Goal: Information Seeking & Learning: Learn about a topic

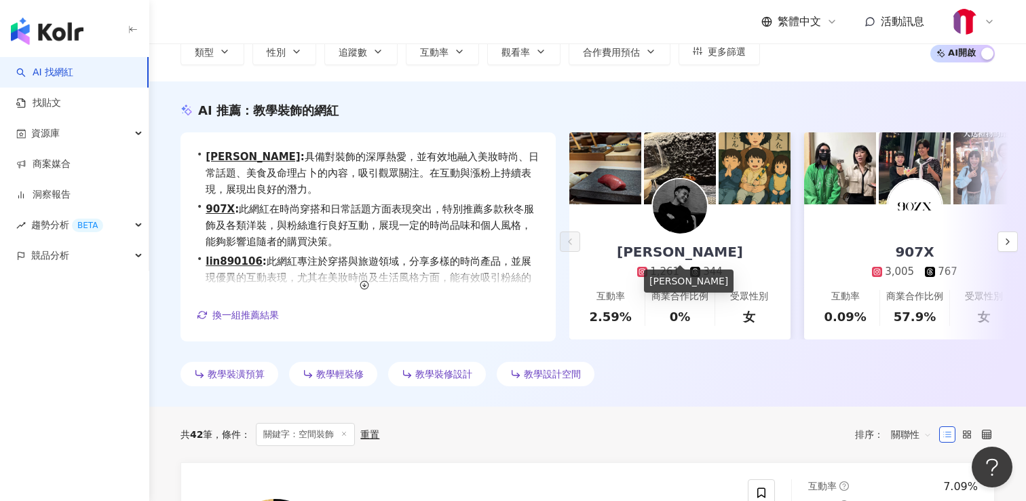
click at [694, 256] on div "Darren Huang" at bounding box center [679, 251] width 153 height 19
click at [1004, 241] on icon "button" at bounding box center [1007, 241] width 11 height 11
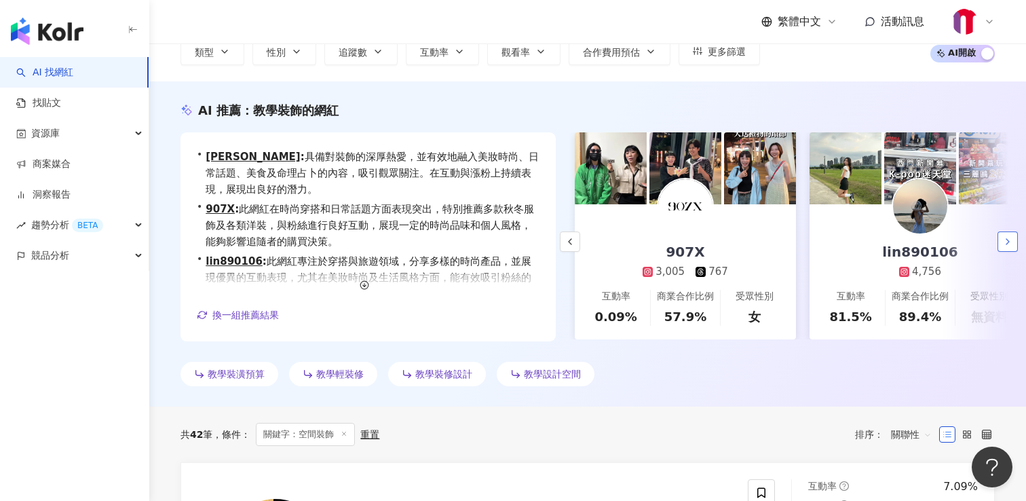
scroll to position [0, 235]
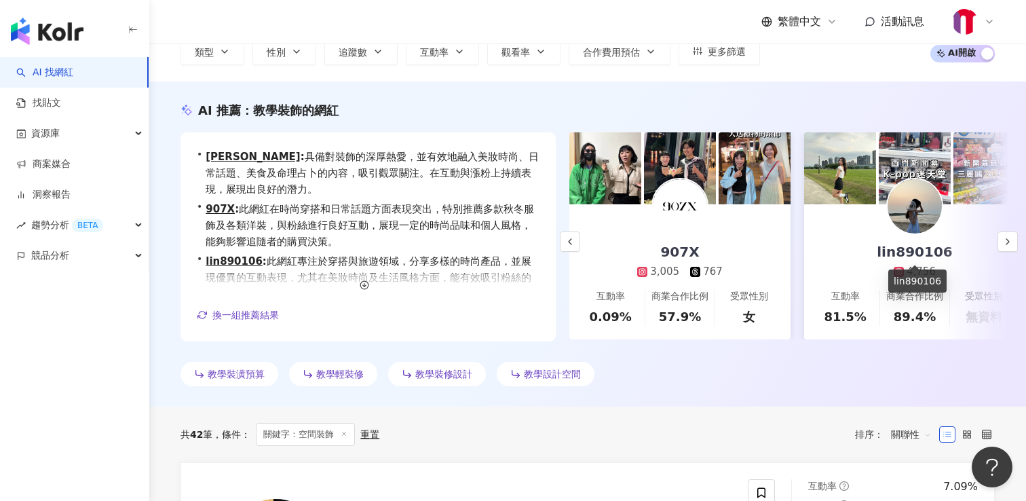
click at [911, 253] on div "lin890106" at bounding box center [914, 251] width 102 height 19
click at [1014, 240] on button "button" at bounding box center [1008, 241] width 20 height 20
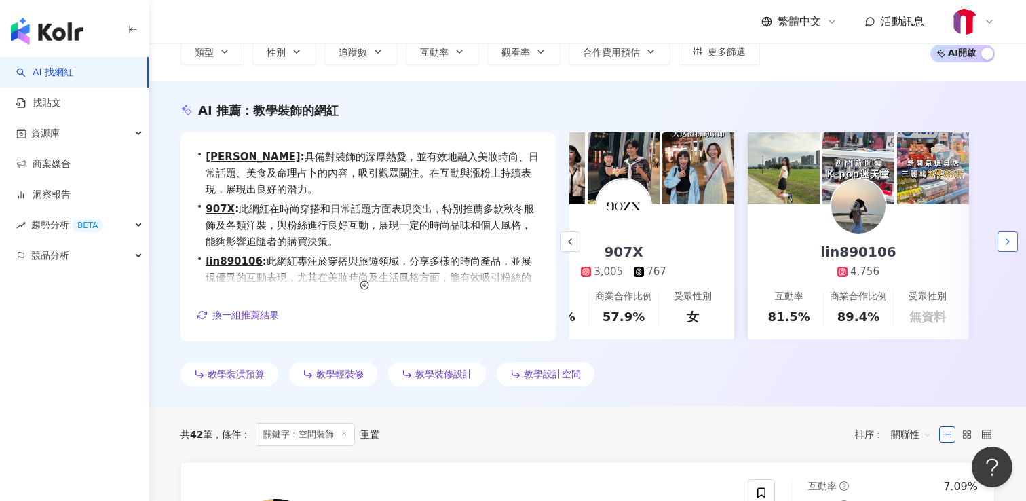
scroll to position [0, 292]
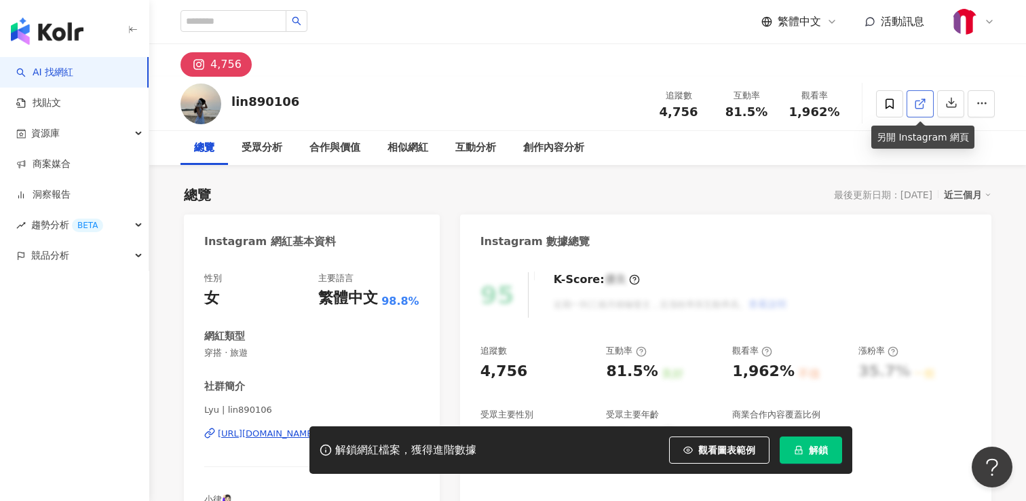
click at [921, 100] on icon at bounding box center [920, 104] width 12 height 12
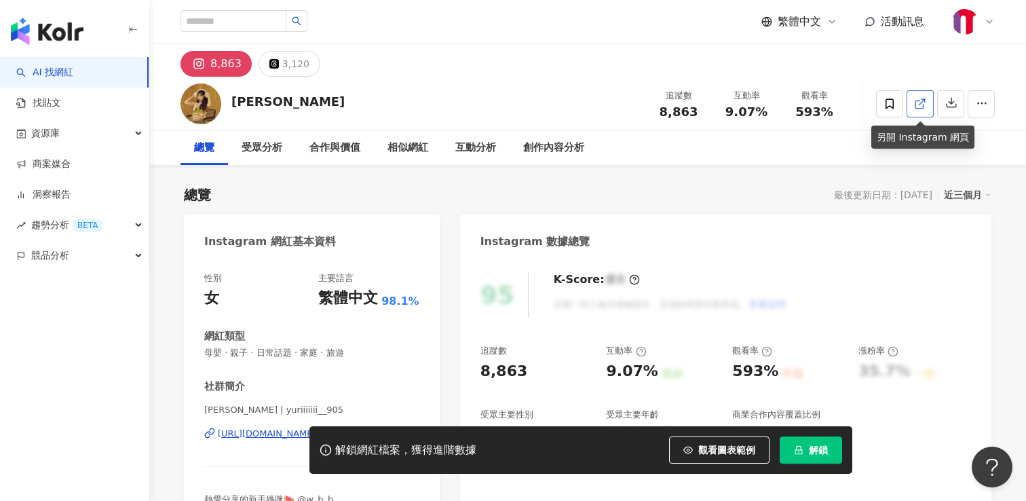
click at [922, 96] on link at bounding box center [920, 103] width 27 height 27
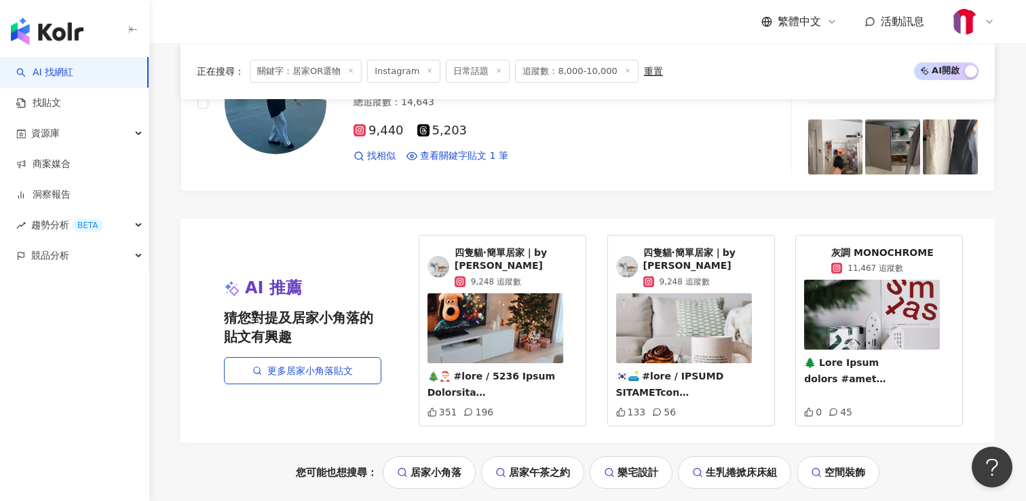
scroll to position [754, 0]
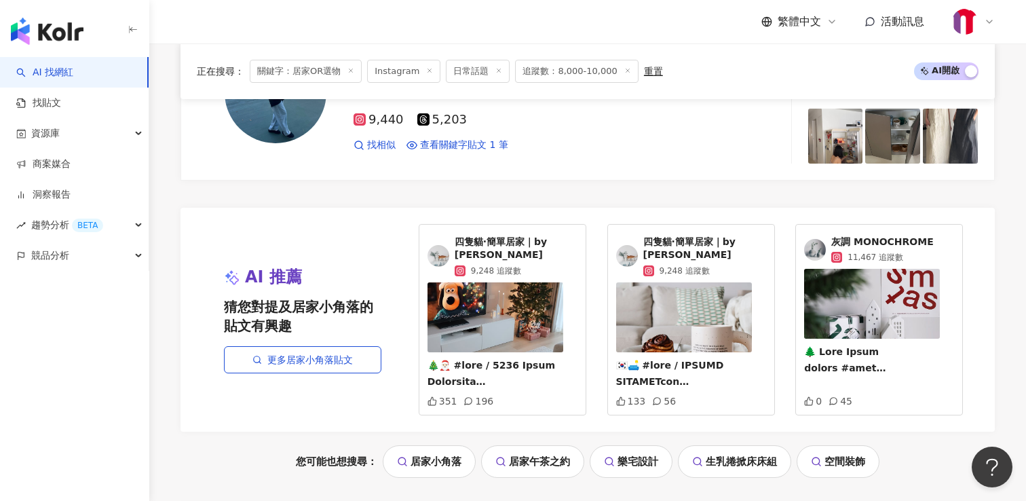
click at [449, 451] on link "居家小角落" at bounding box center [429, 461] width 93 height 33
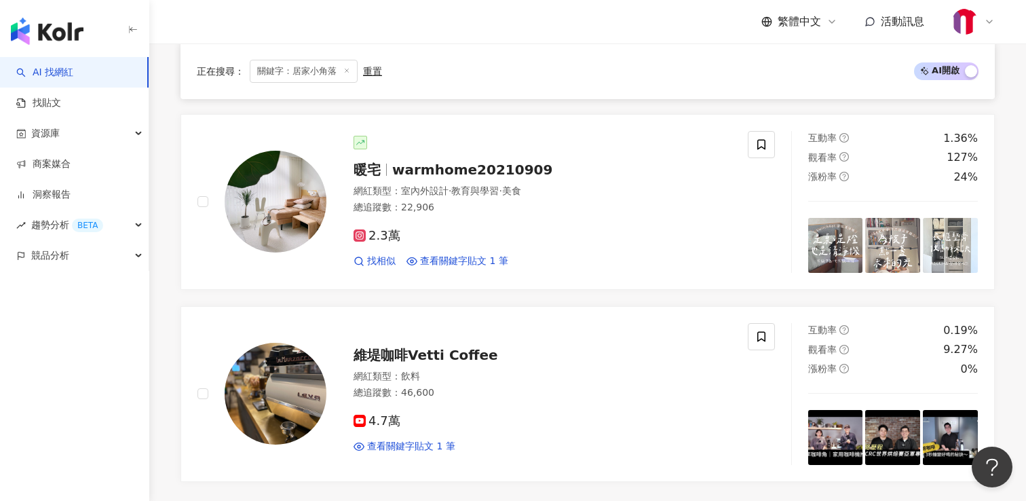
scroll to position [585, 0]
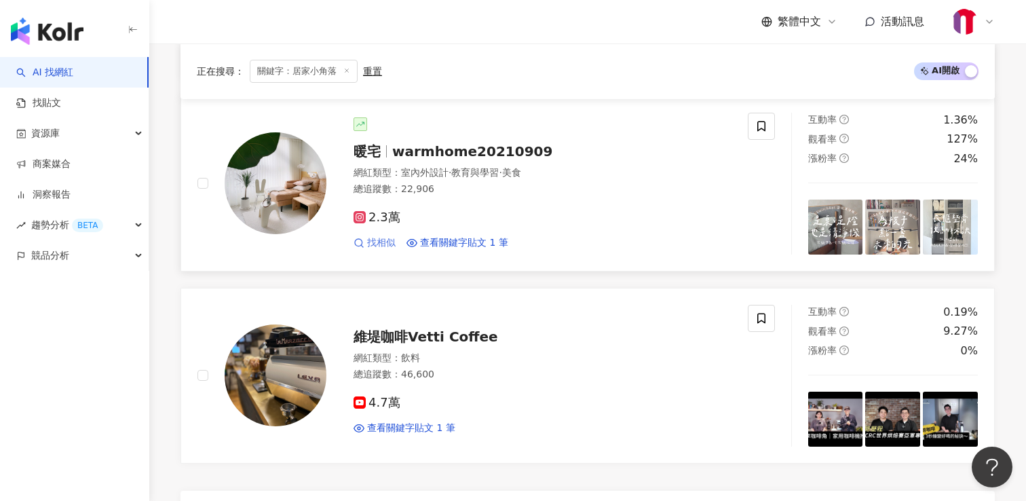
click at [375, 242] on span "找相似" at bounding box center [381, 243] width 29 height 14
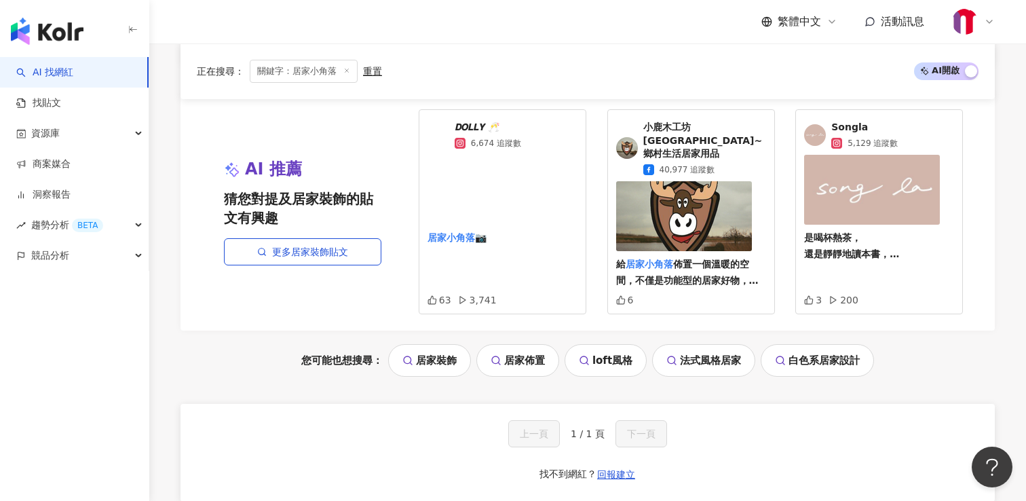
scroll to position [979, 0]
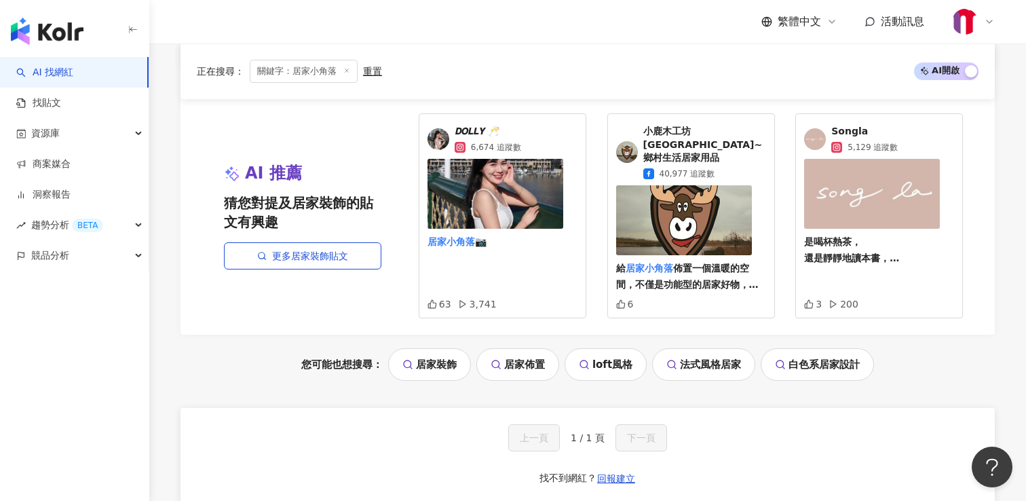
click at [458, 241] on mark "居家小角落" at bounding box center [452, 241] width 48 height 11
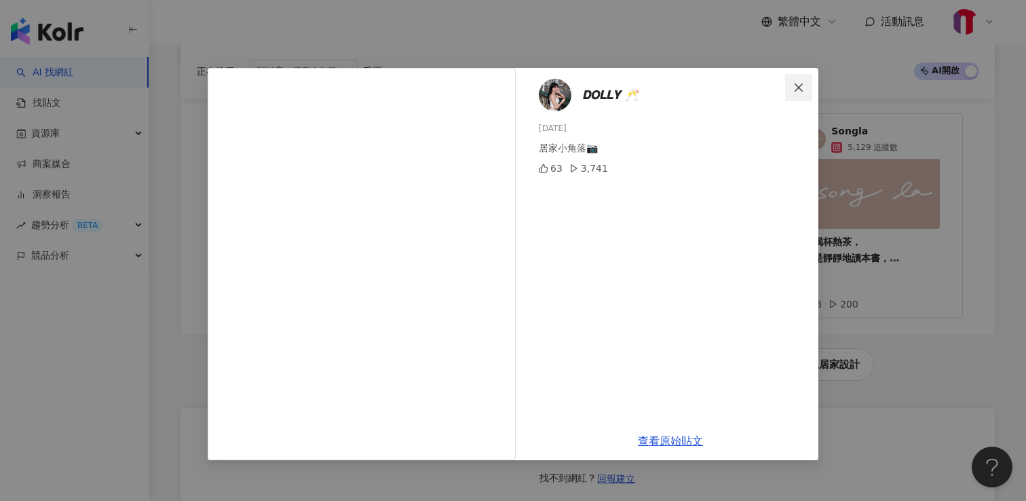
click at [795, 92] on icon "close" at bounding box center [798, 87] width 11 height 11
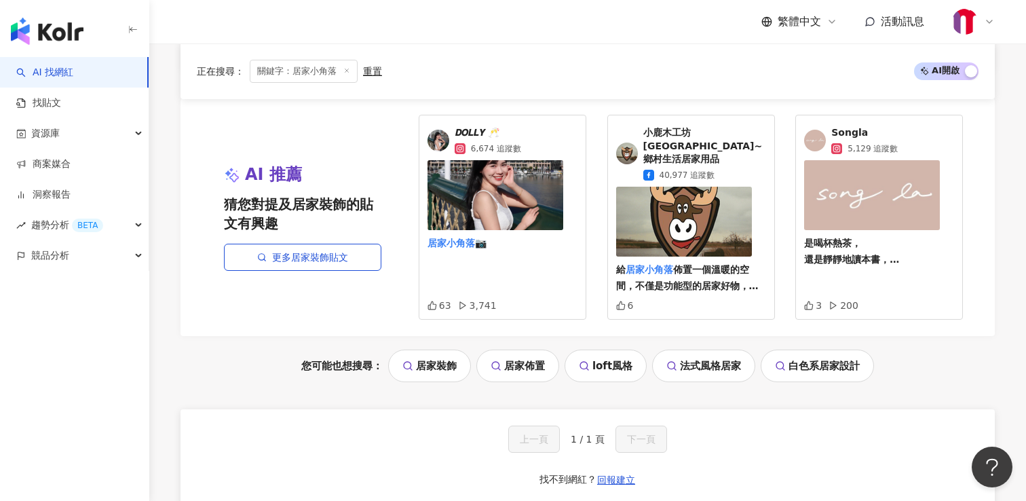
scroll to position [956, 0]
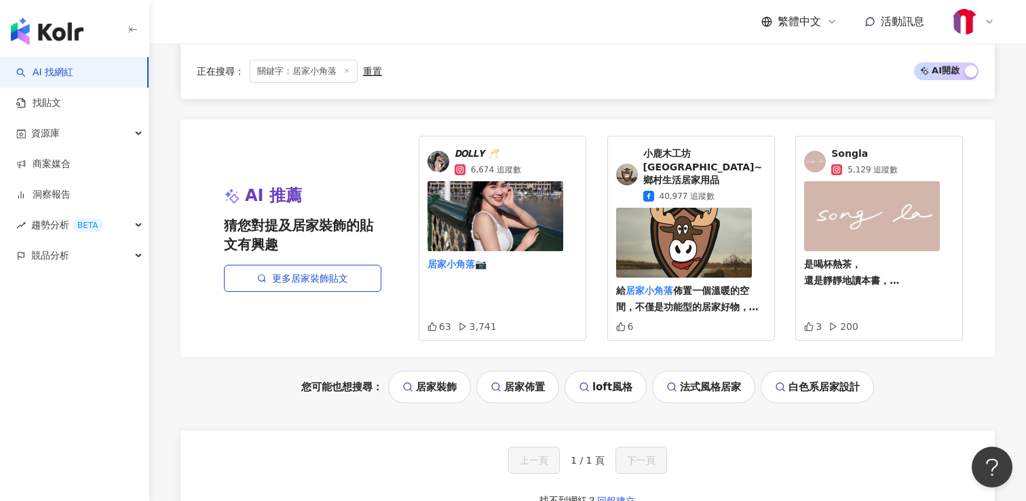
click at [699, 374] on link "法式風格居家" at bounding box center [703, 387] width 103 height 33
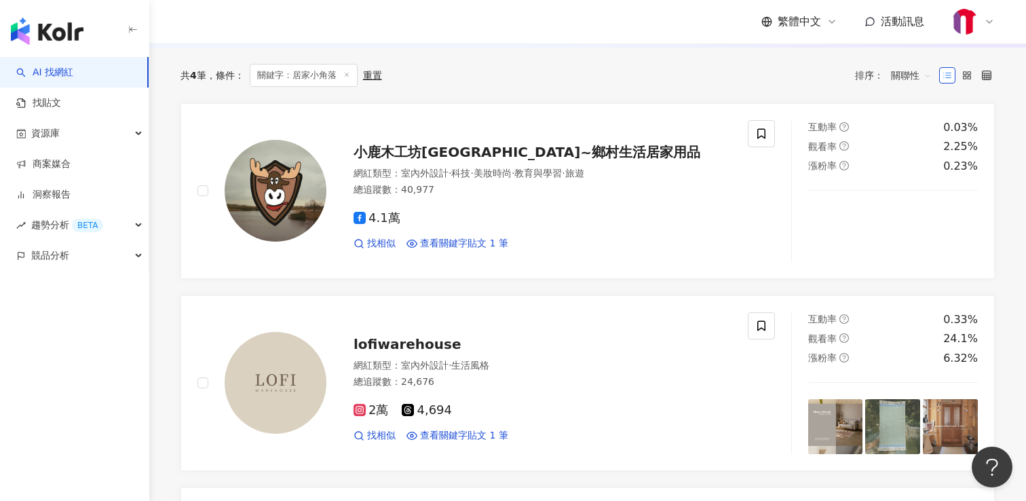
scroll to position [0, 0]
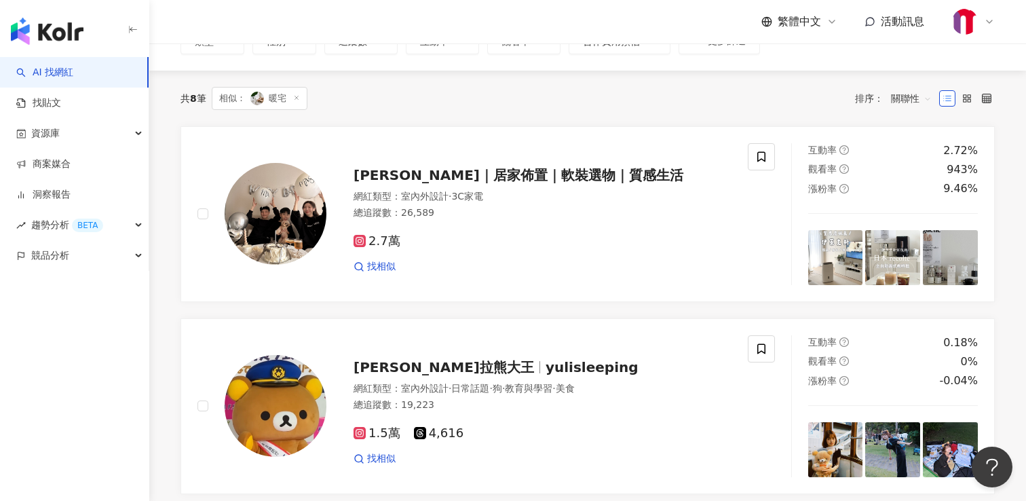
scroll to position [117, 0]
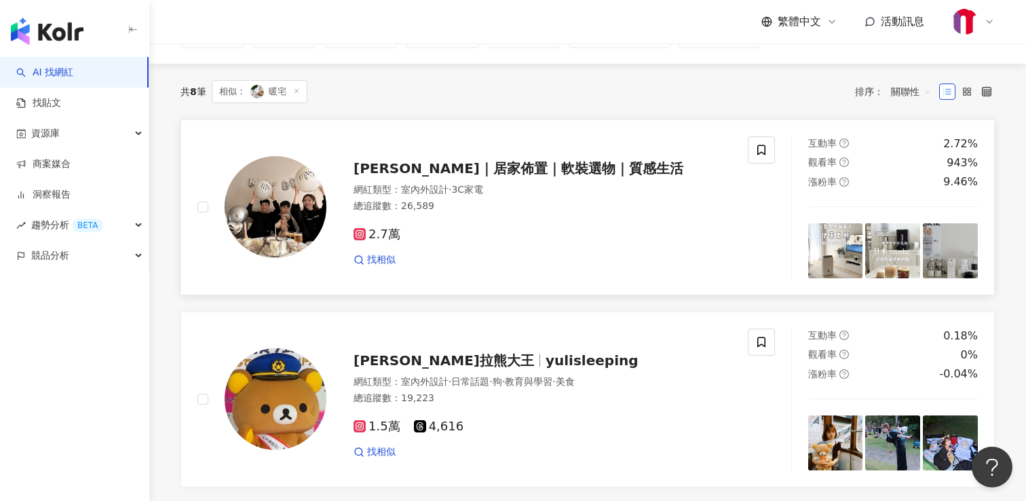
click at [531, 169] on span "Irene’s｜居家佈置｜軟裝選物｜質感生活" at bounding box center [519, 168] width 330 height 16
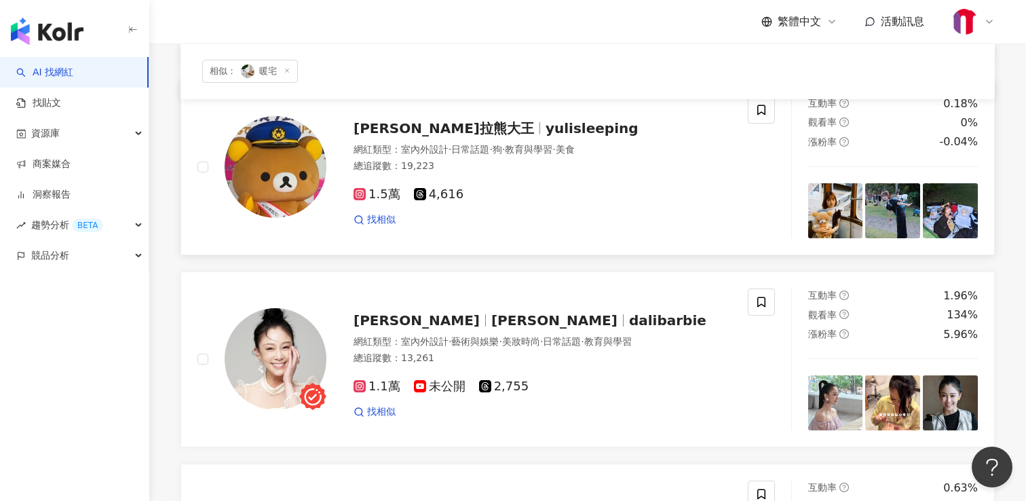
scroll to position [352, 0]
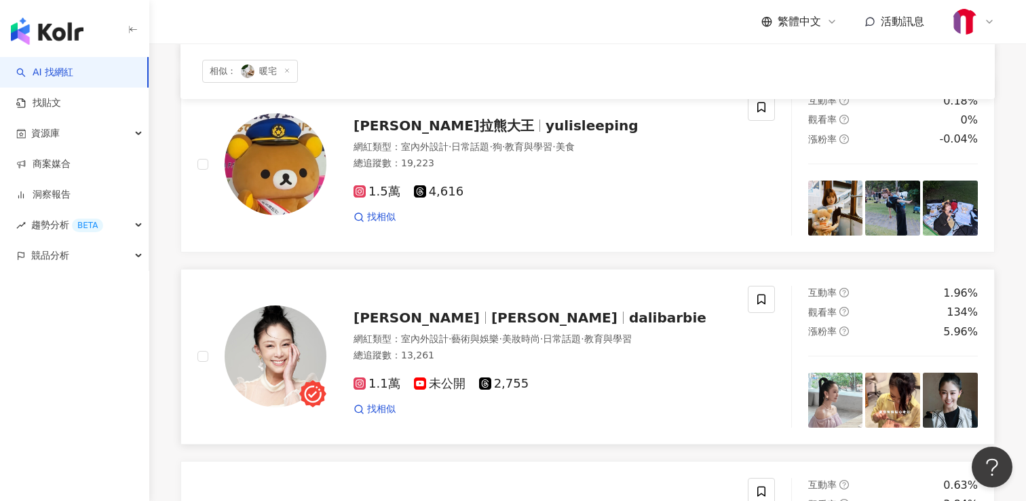
click at [629, 320] on span "dalibarbie" at bounding box center [667, 317] width 77 height 16
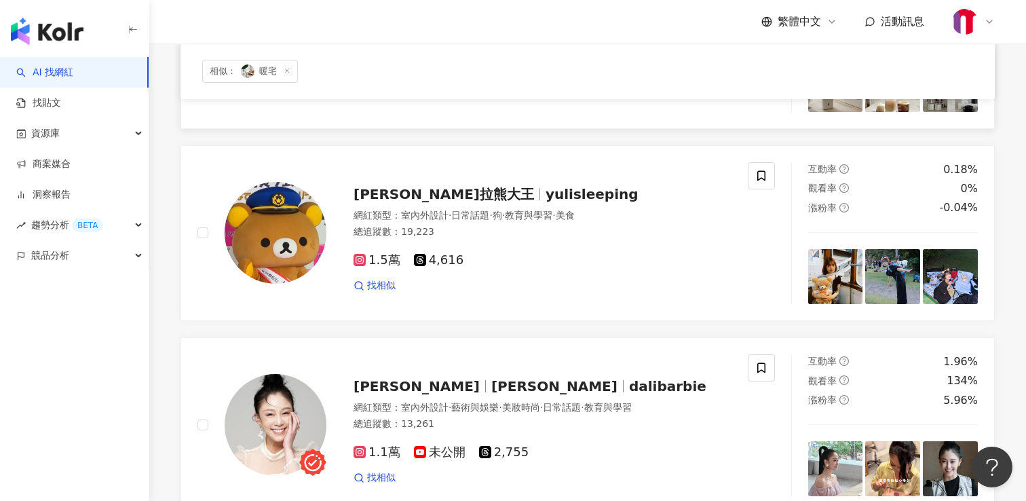
scroll to position [0, 0]
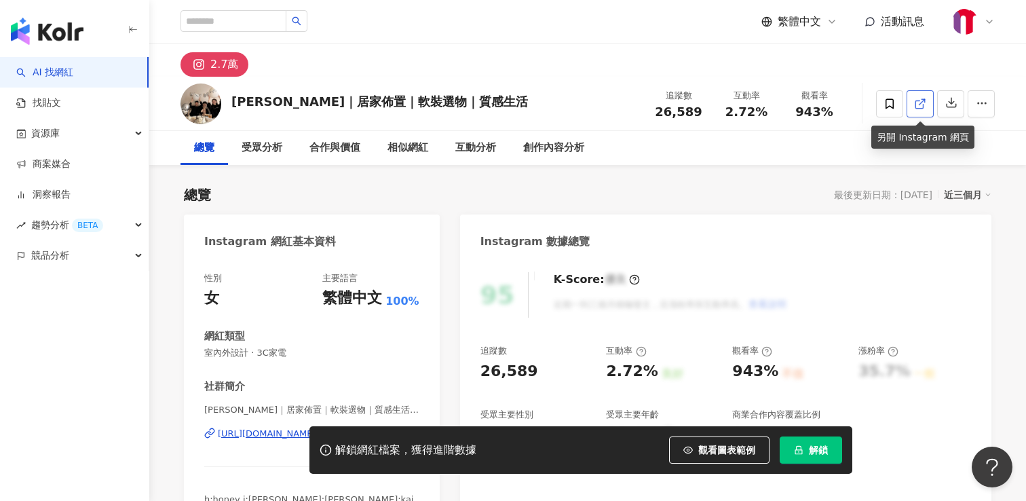
click at [921, 102] on line at bounding box center [921, 101] width 5 height 5
click at [431, 148] on div "相似網紅" at bounding box center [408, 148] width 68 height 34
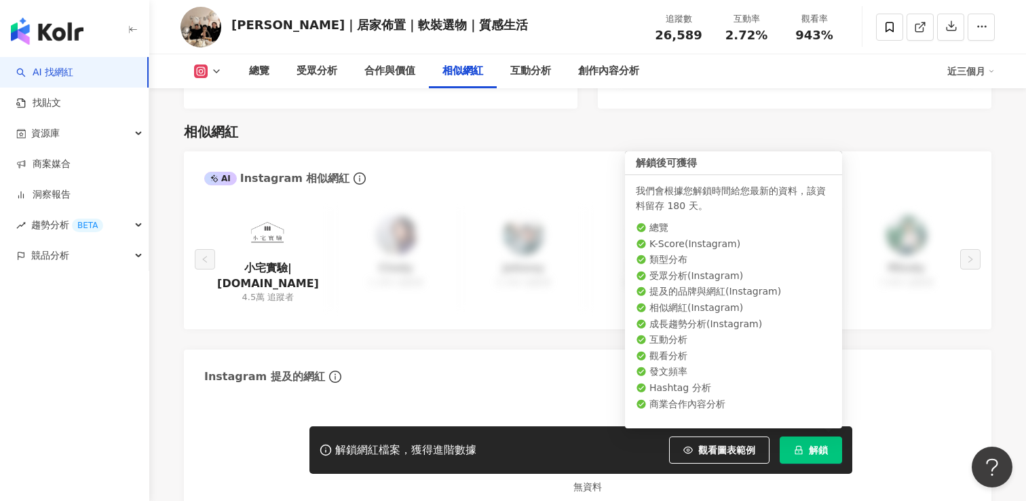
click at [832, 443] on button "解鎖" at bounding box center [811, 449] width 62 height 27
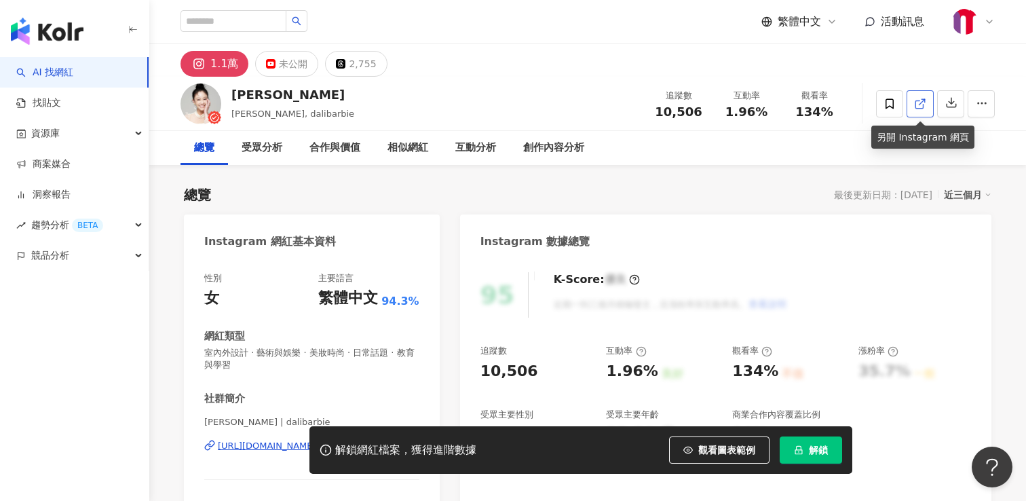
click at [922, 105] on icon at bounding box center [920, 104] width 12 height 12
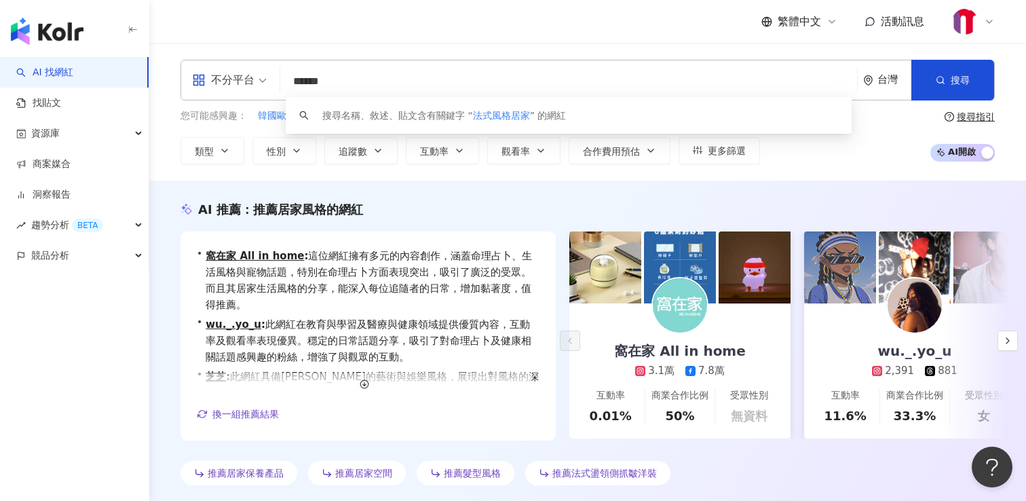
scroll to position [10, 0]
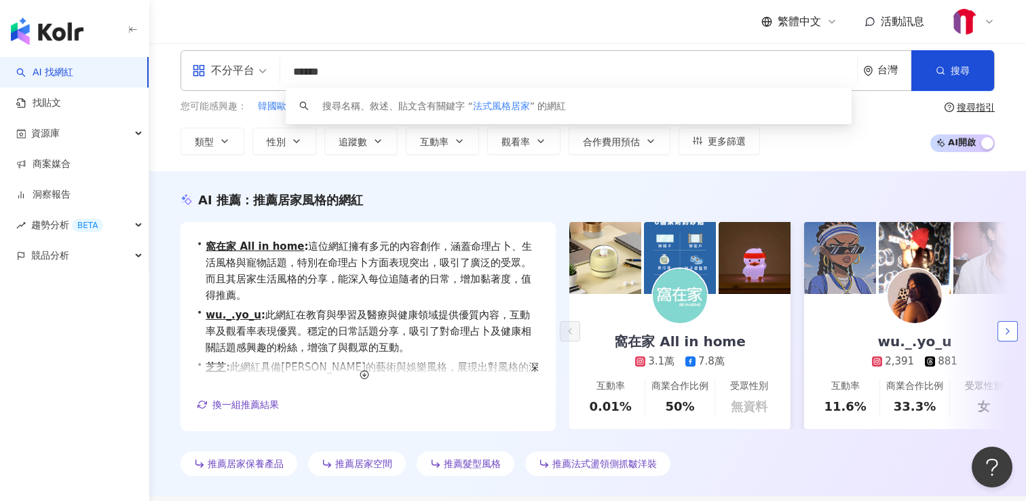
click at [1005, 328] on icon "button" at bounding box center [1007, 331] width 11 height 11
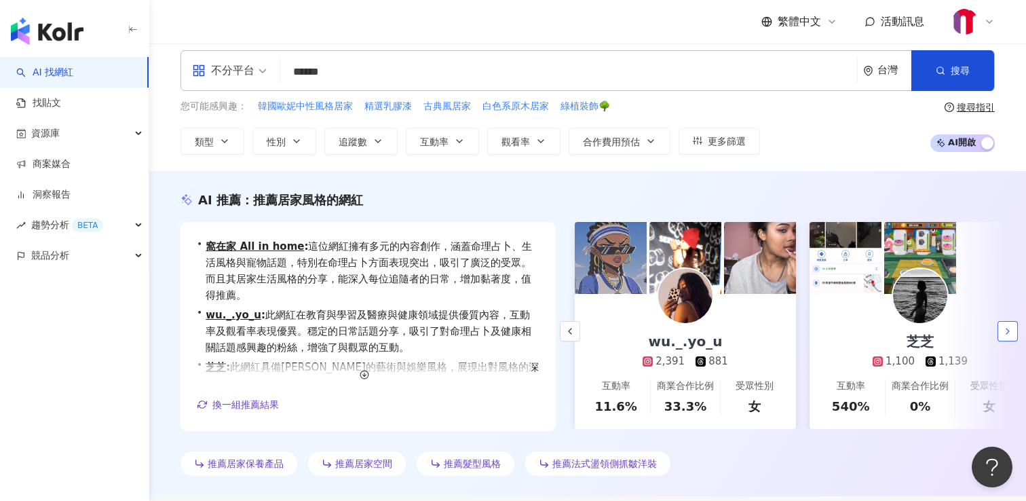
scroll to position [0, 235]
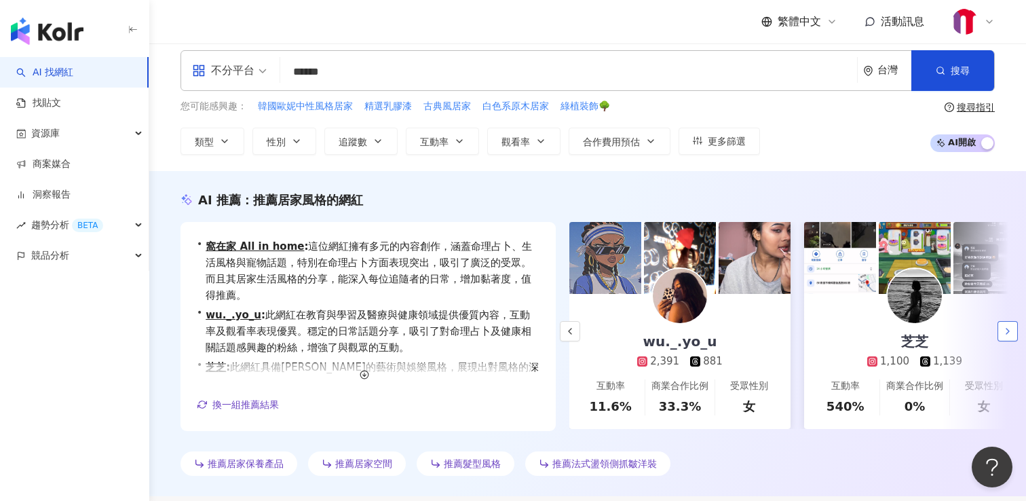
click at [1005, 328] on icon "button" at bounding box center [1007, 331] width 11 height 11
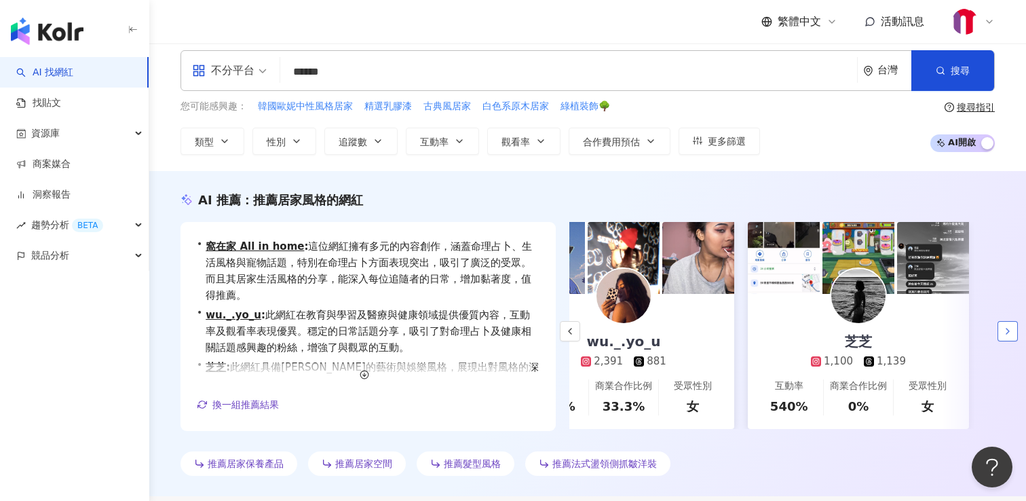
scroll to position [0, 292]
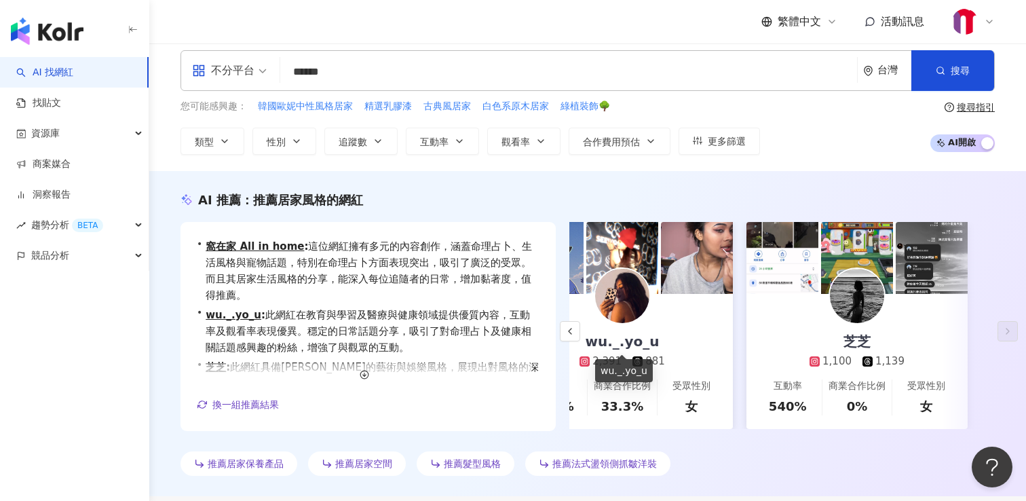
click at [636, 345] on div "wu._.yo_u" at bounding box center [622, 341] width 101 height 19
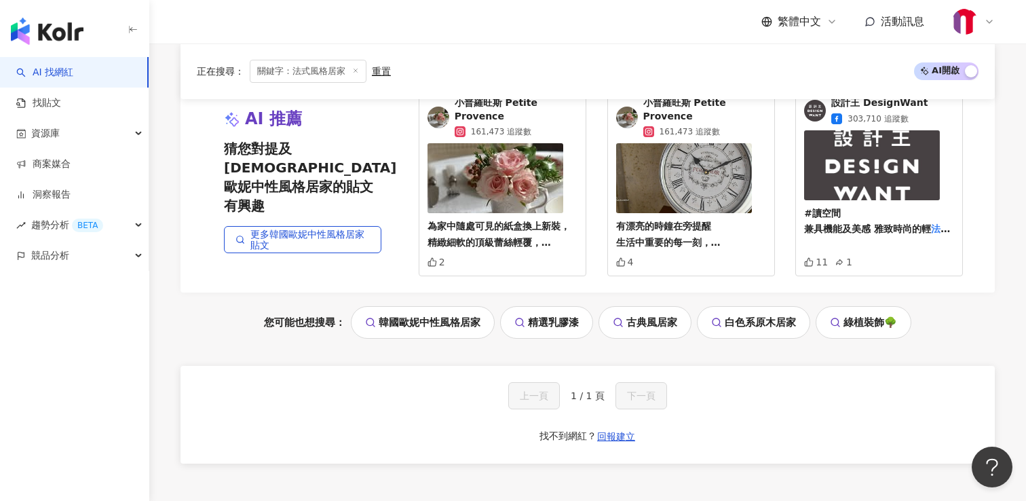
scroll to position [706, 0]
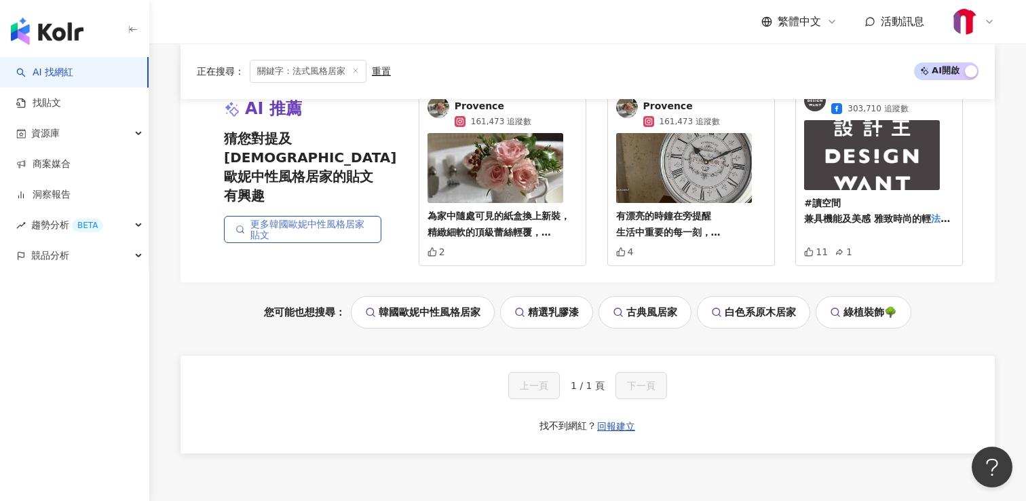
click at [321, 216] on link "更多韓國歐妮中性風格居家貼文" at bounding box center [302, 229] width 157 height 27
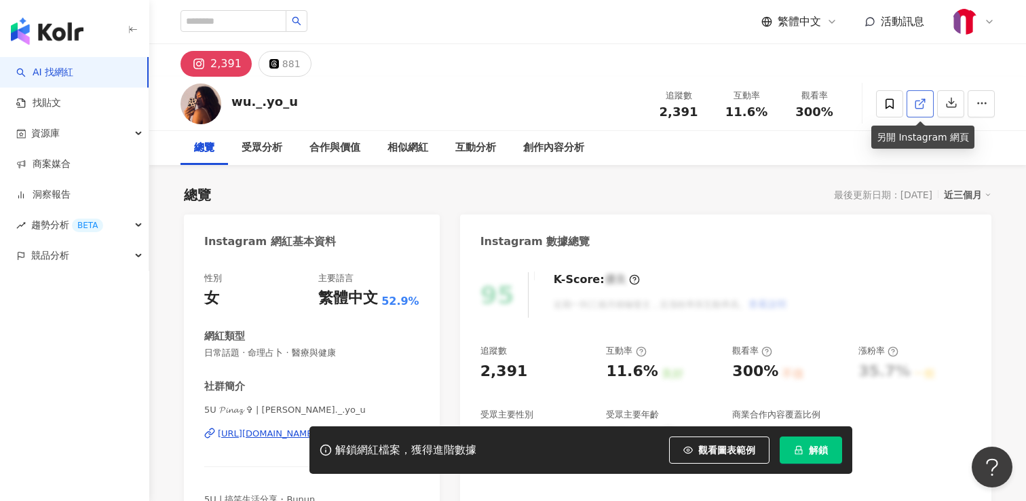
click at [918, 101] on icon at bounding box center [920, 104] width 12 height 12
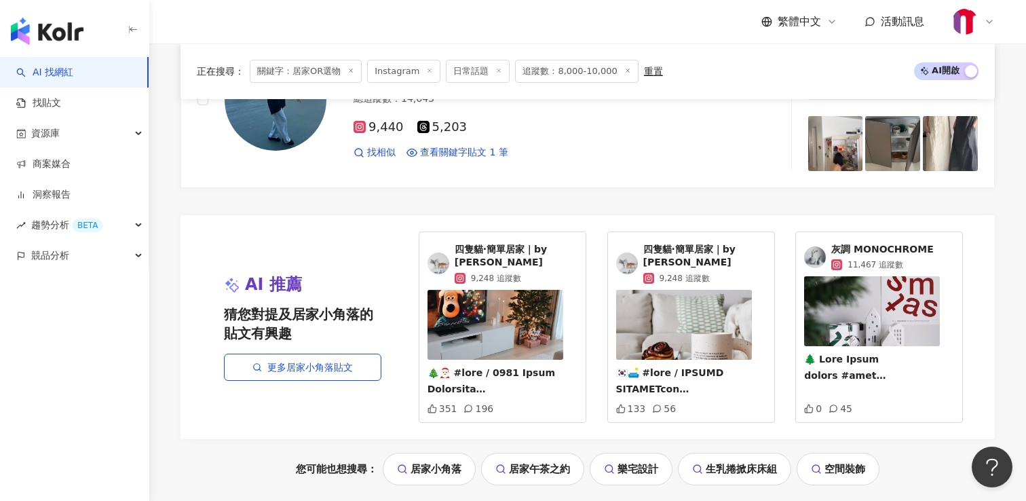
scroll to position [864, 0]
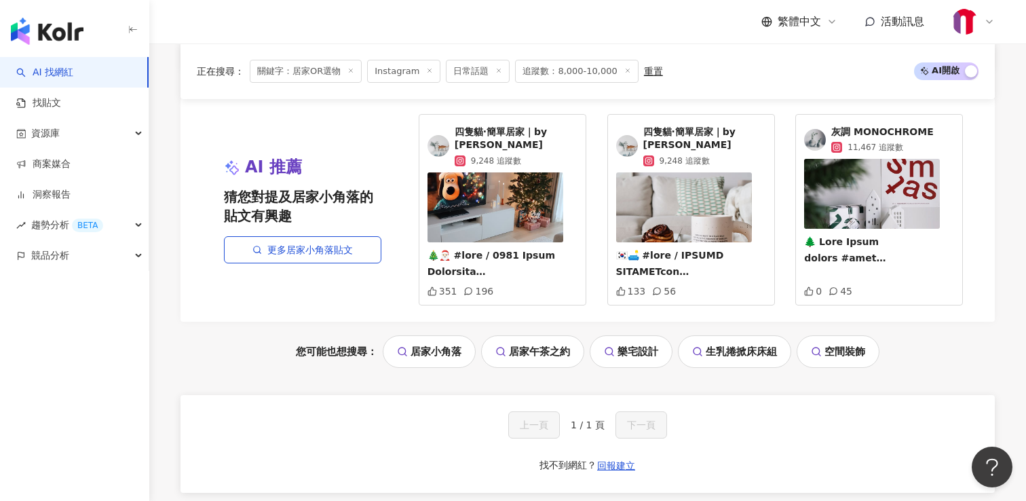
click at [873, 134] on span "灰調 MONOCHROME" at bounding box center [882, 133] width 102 height 14
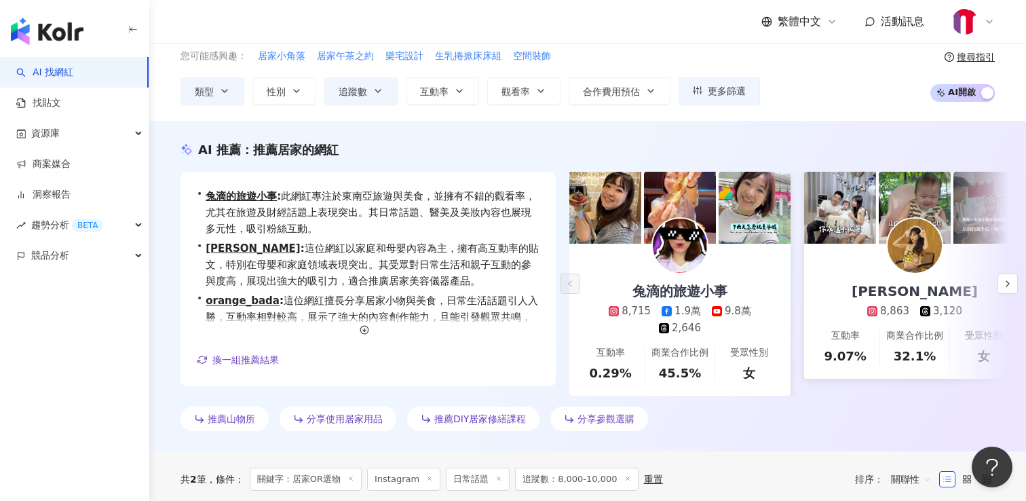
scroll to position [0, 0]
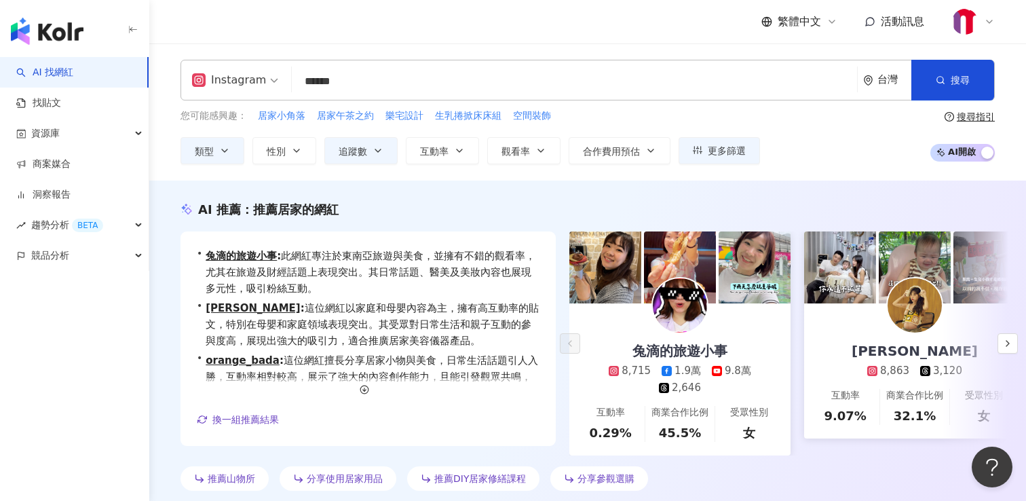
click at [409, 78] on input "******" at bounding box center [574, 82] width 554 height 26
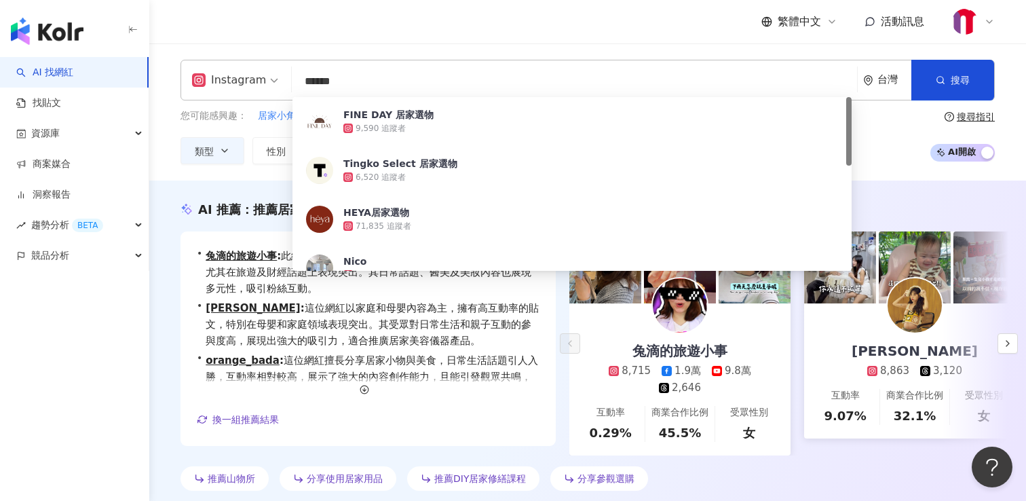
drag, startPoint x: 390, startPoint y: 79, endPoint x: 337, endPoint y: 80, distance: 52.9
click at [337, 80] on input "******" at bounding box center [574, 82] width 554 height 26
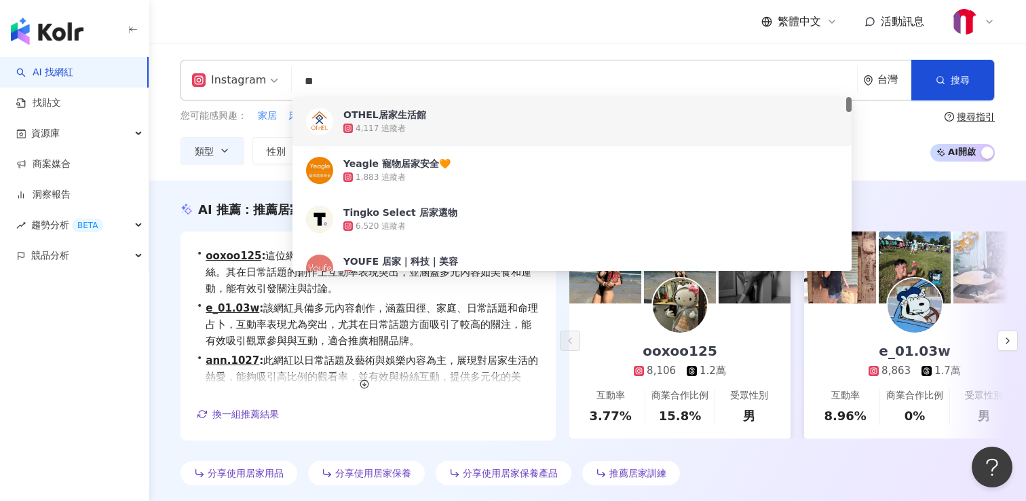
click at [771, 462] on div "分享使用居家用品 分享使用居家保養 分享使用居家保養產品 推薦居家訓練" at bounding box center [588, 476] width 814 height 30
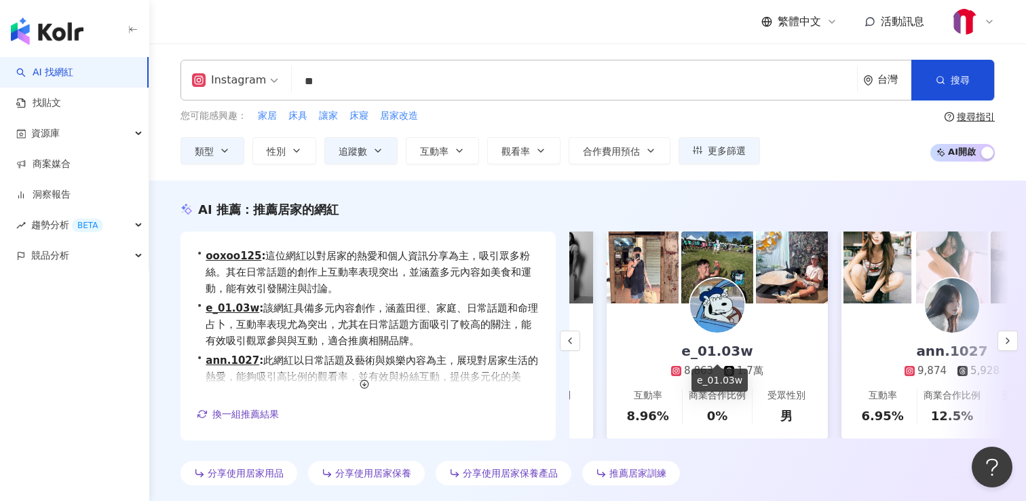
scroll to position [0, 292]
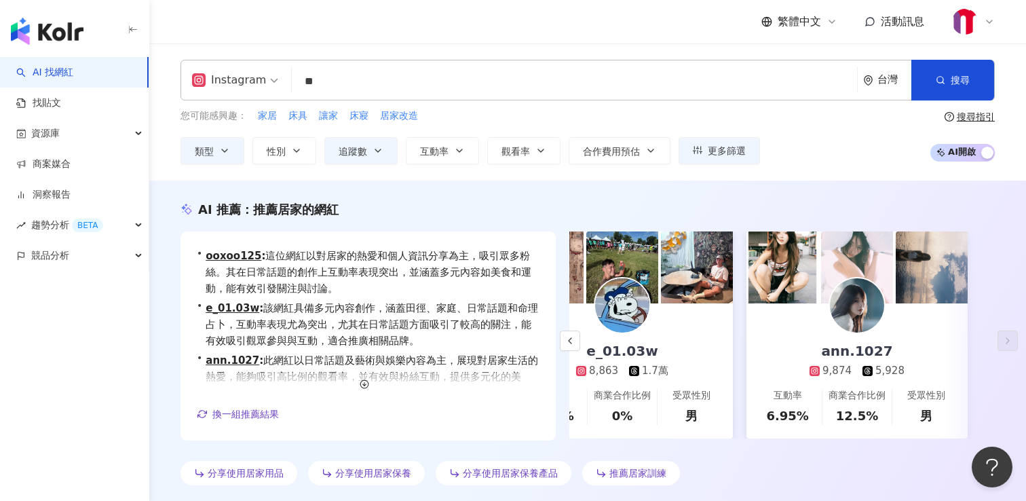
click at [374, 80] on input "**" at bounding box center [574, 82] width 554 height 26
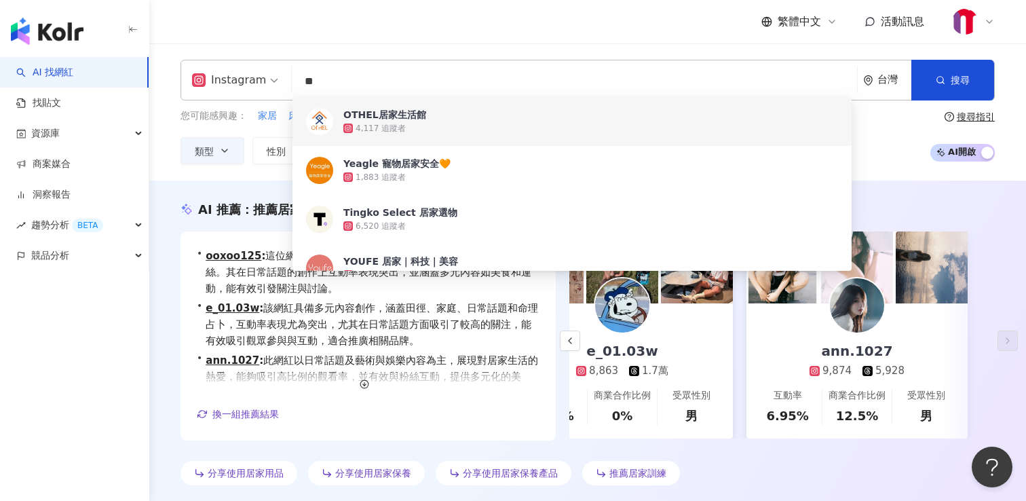
type input "*"
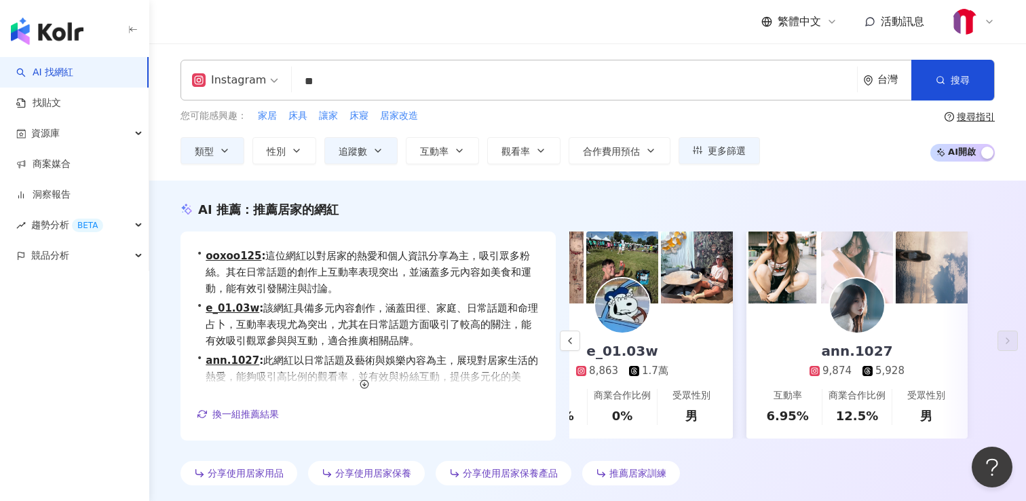
type input "**"
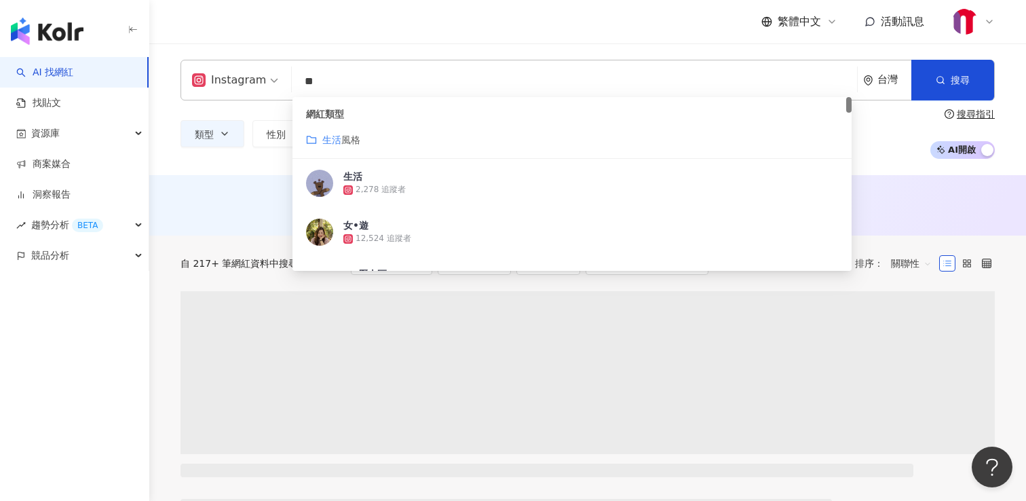
click at [354, 141] on span "風格" at bounding box center [350, 139] width 19 height 11
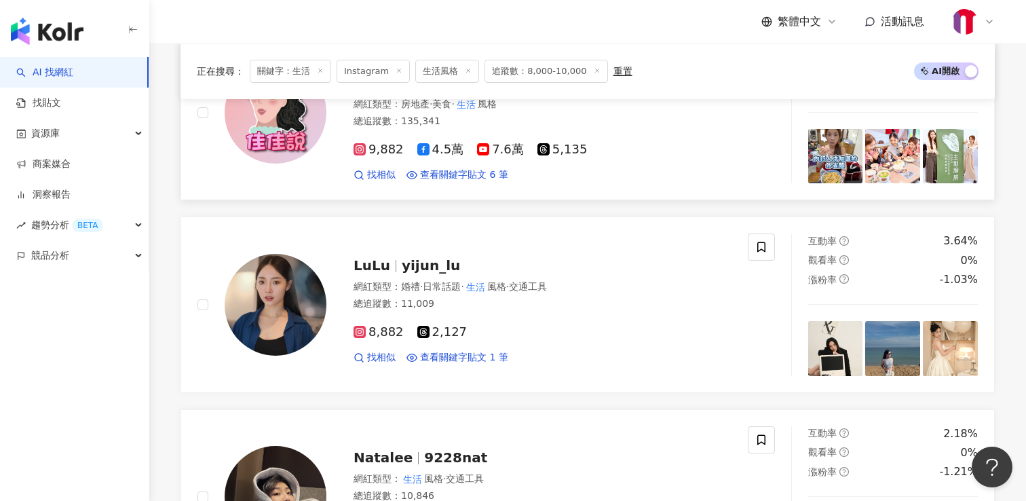
scroll to position [841, 0]
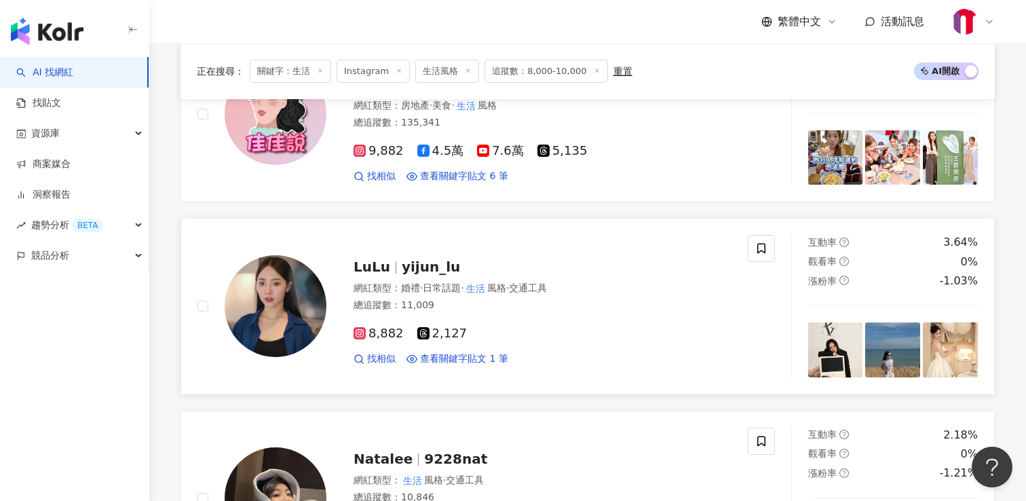
click at [423, 269] on span "yijun_lu" at bounding box center [431, 267] width 58 height 16
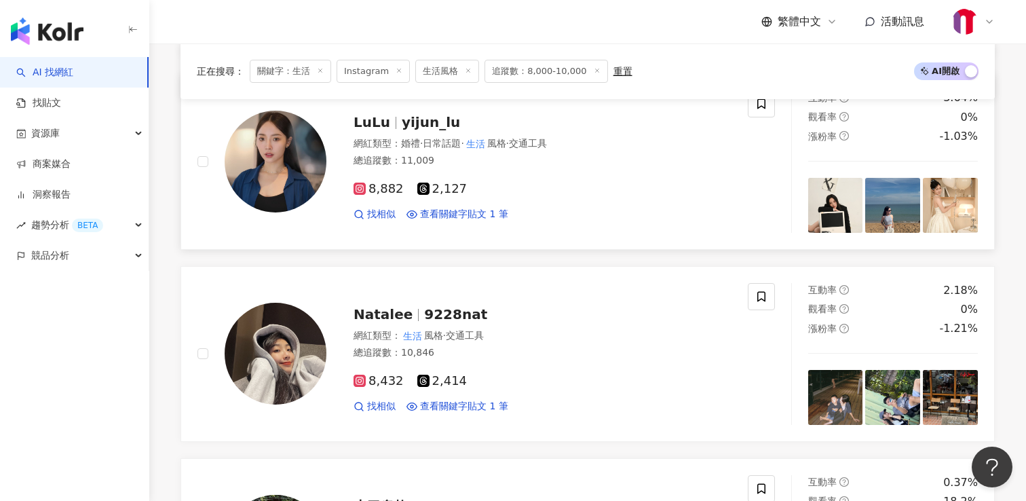
scroll to position [988, 0]
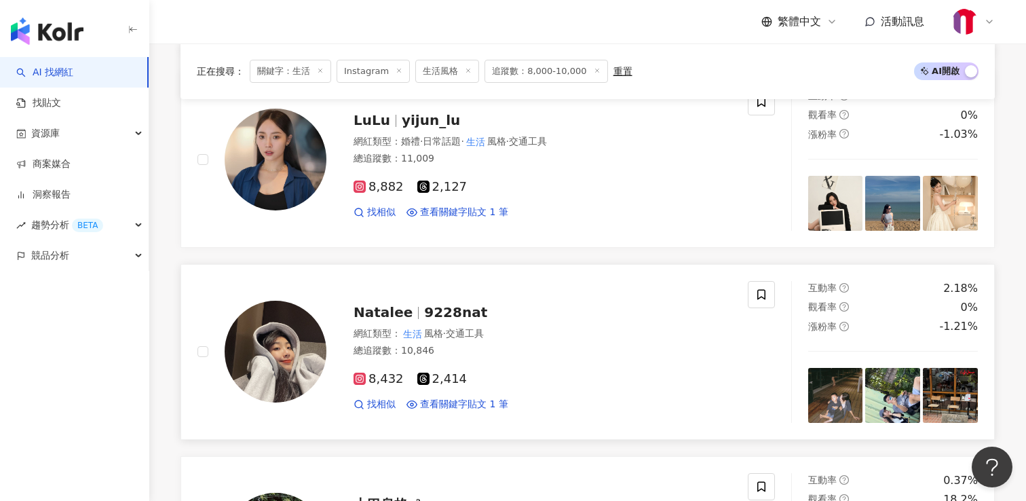
click at [424, 315] on span "9228nat" at bounding box center [455, 312] width 63 height 16
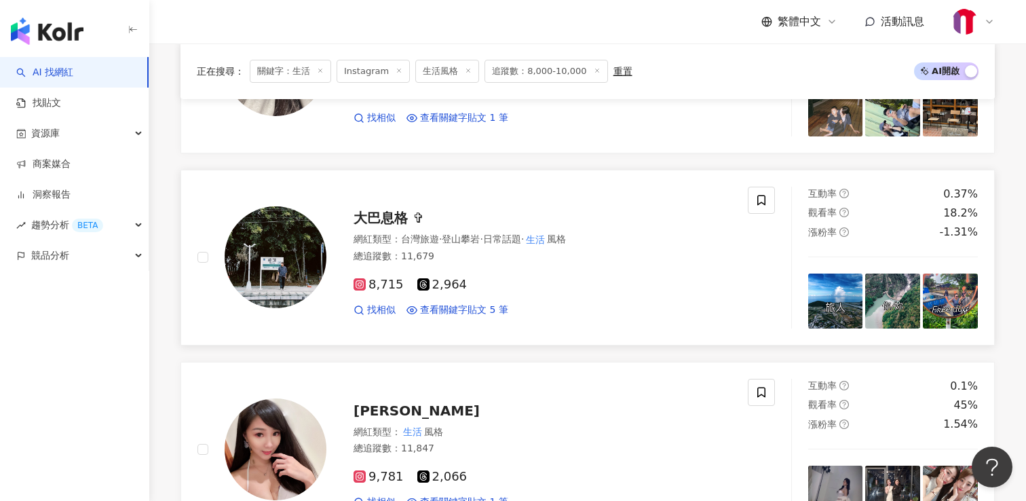
scroll to position [1268, 0]
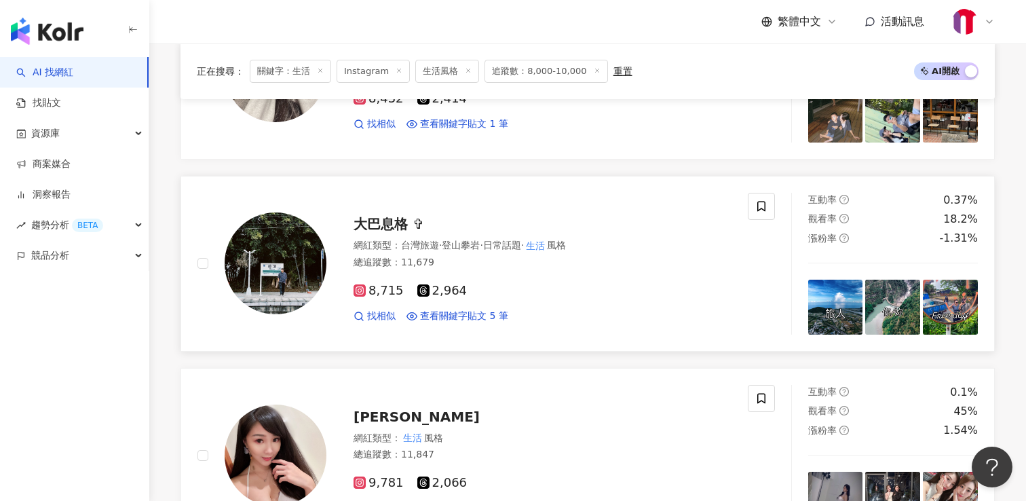
click at [391, 227] on span "大巴息格 ✞" at bounding box center [389, 224] width 71 height 16
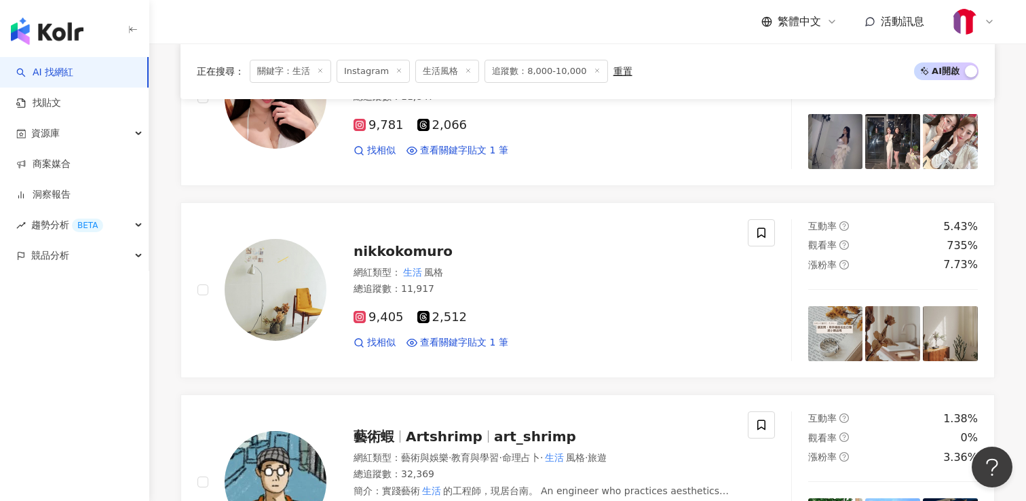
scroll to position [1627, 0]
click at [406, 250] on span "nikkokomuro" at bounding box center [403, 250] width 99 height 16
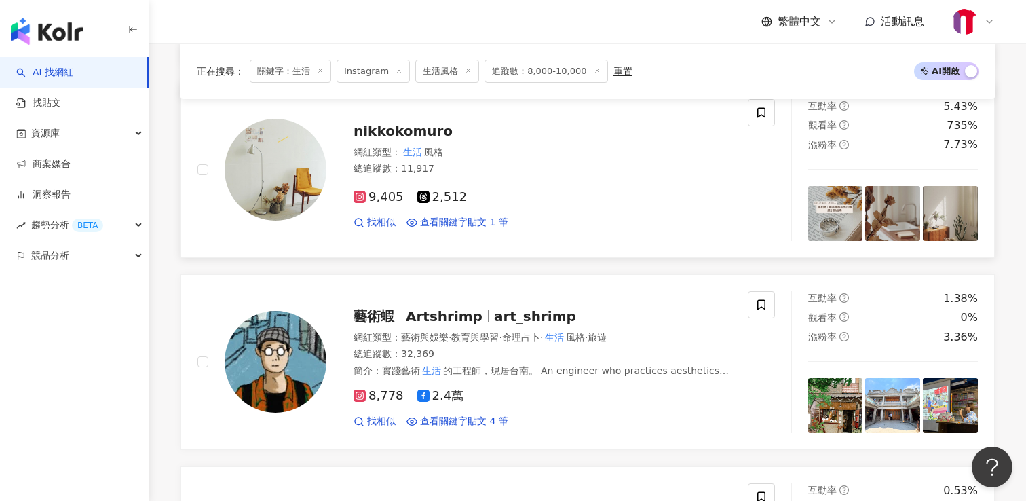
scroll to position [1760, 0]
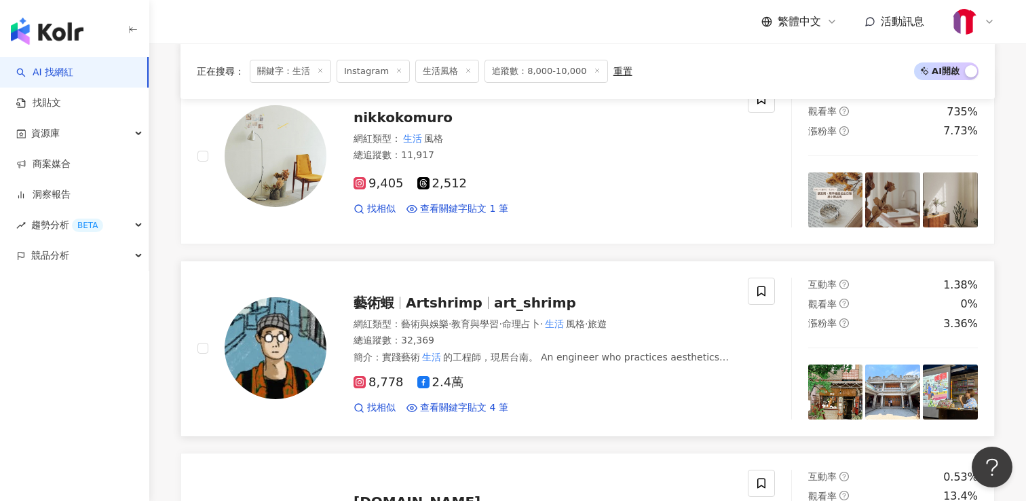
click at [471, 306] on span "Artshrimp" at bounding box center [450, 303] width 88 height 16
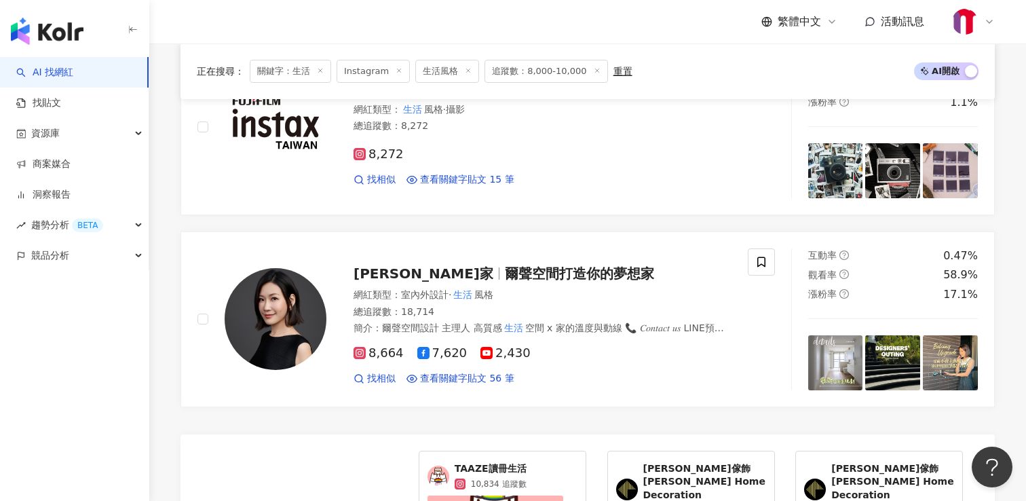
scroll to position [2172, 0]
click at [505, 269] on span "爾聲空間打造你的夢想家" at bounding box center [579, 274] width 149 height 16
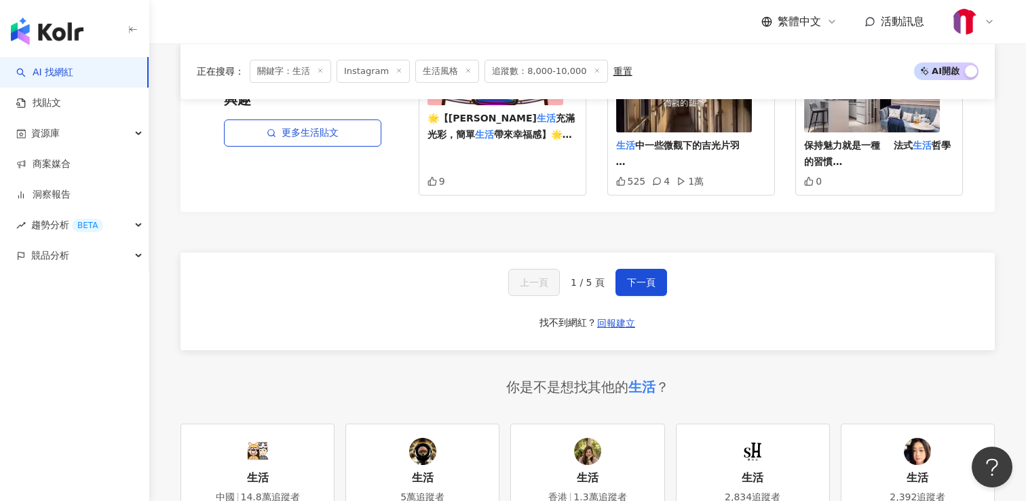
scroll to position [2646, 0]
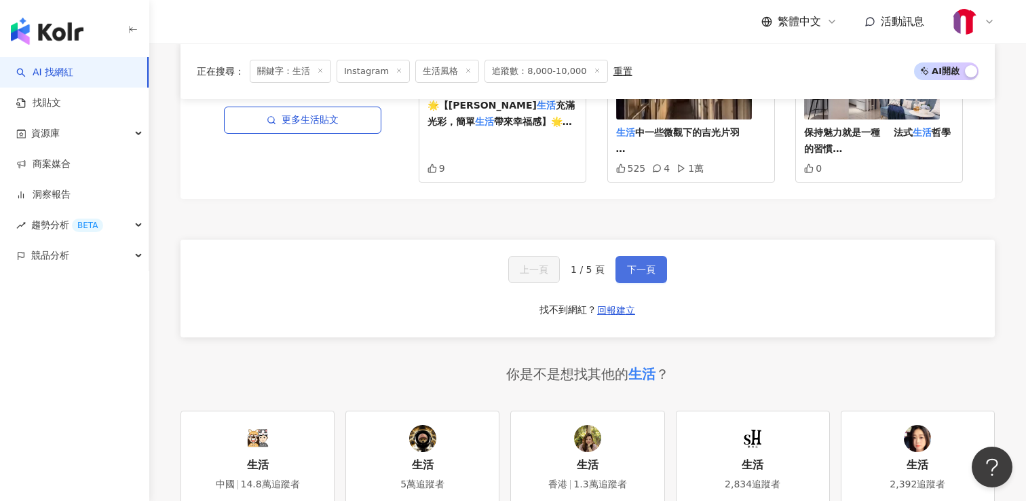
click at [641, 264] on span "下一頁" at bounding box center [641, 269] width 29 height 11
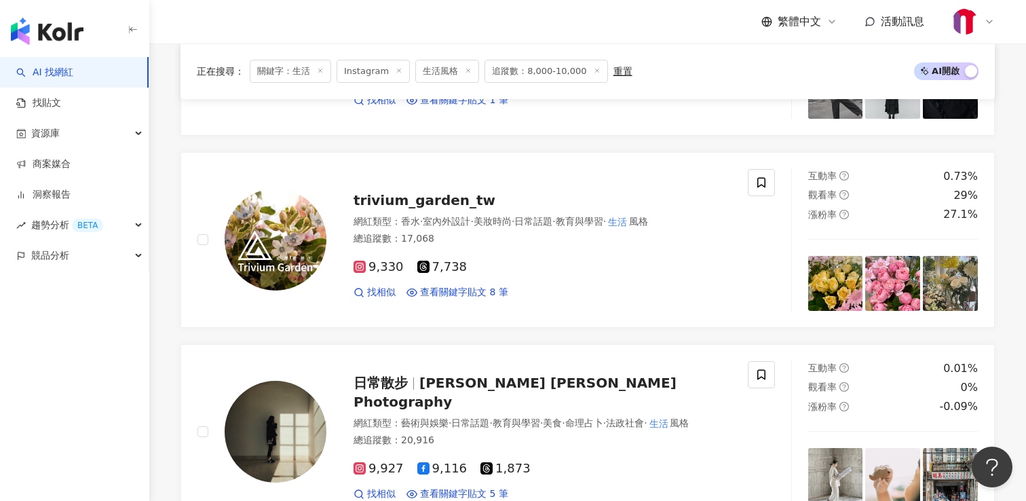
scroll to position [2096, 0]
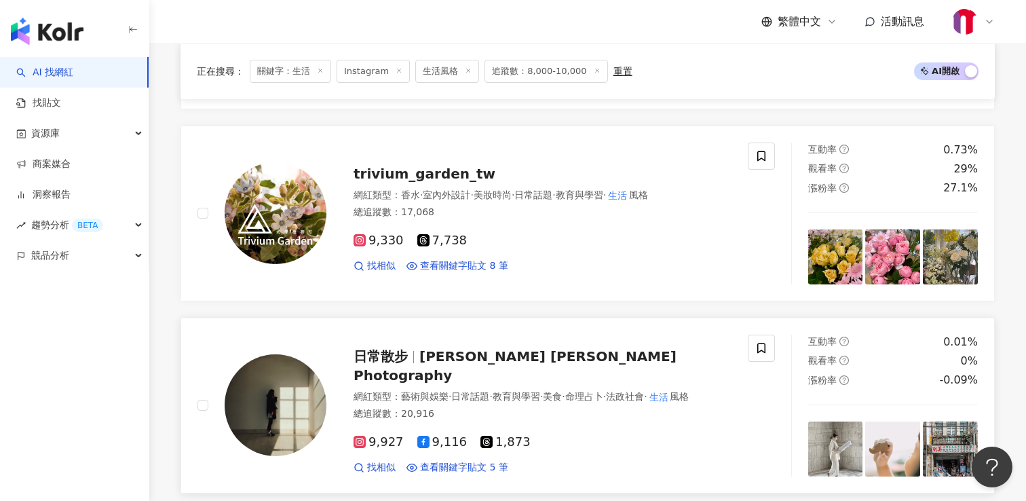
click at [509, 366] on span "Jean Lee Photography" at bounding box center [515, 365] width 323 height 35
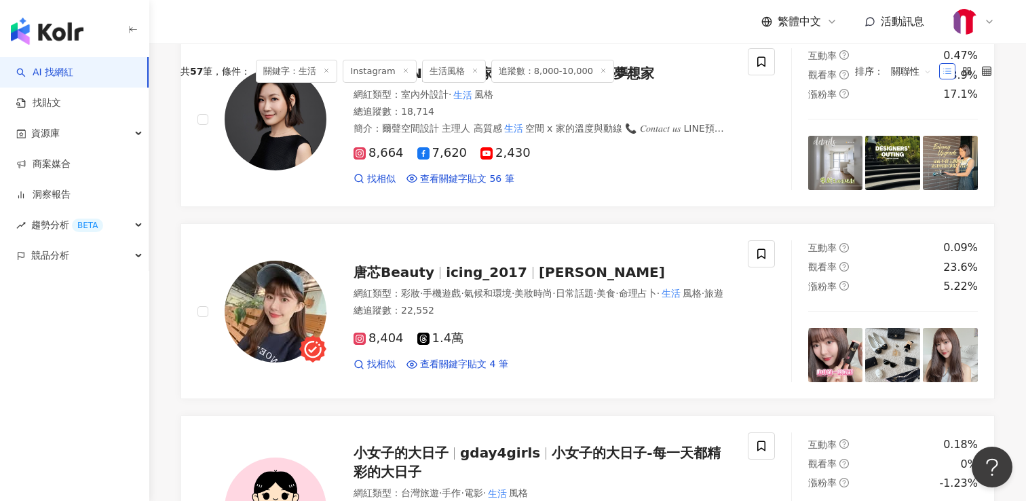
scroll to position [266, 0]
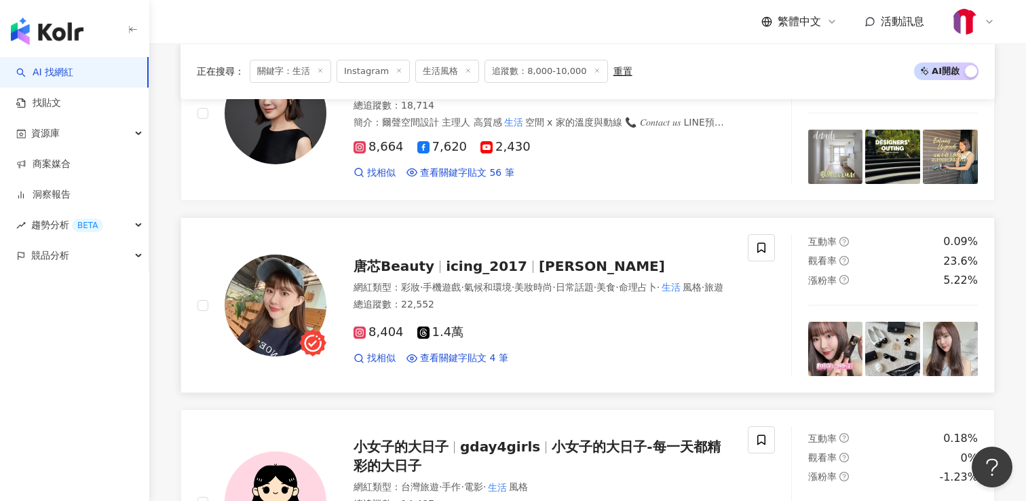
click at [503, 258] on span "icing_2017" at bounding box center [486, 266] width 81 height 16
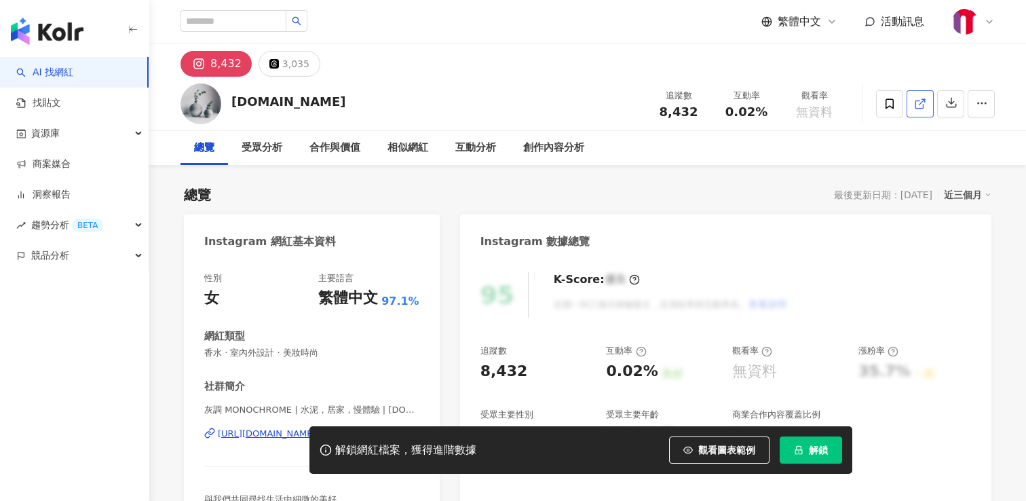
click at [914, 100] on icon at bounding box center [920, 104] width 12 height 12
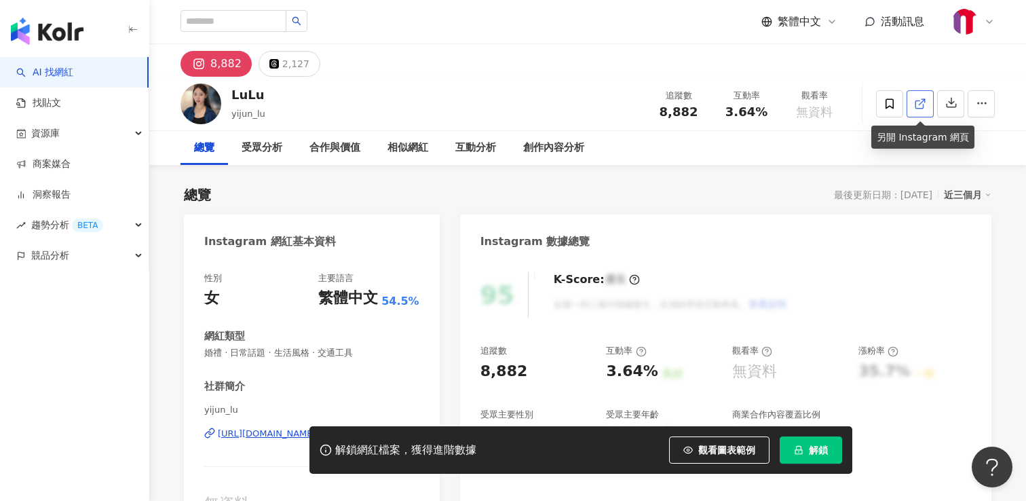
click at [921, 103] on line at bounding box center [921, 101] width 5 height 5
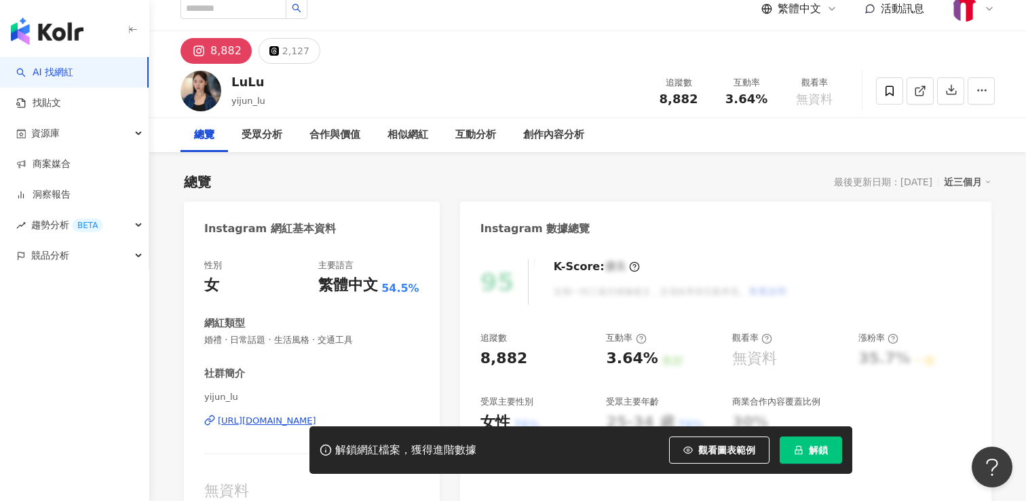
scroll to position [14, 0]
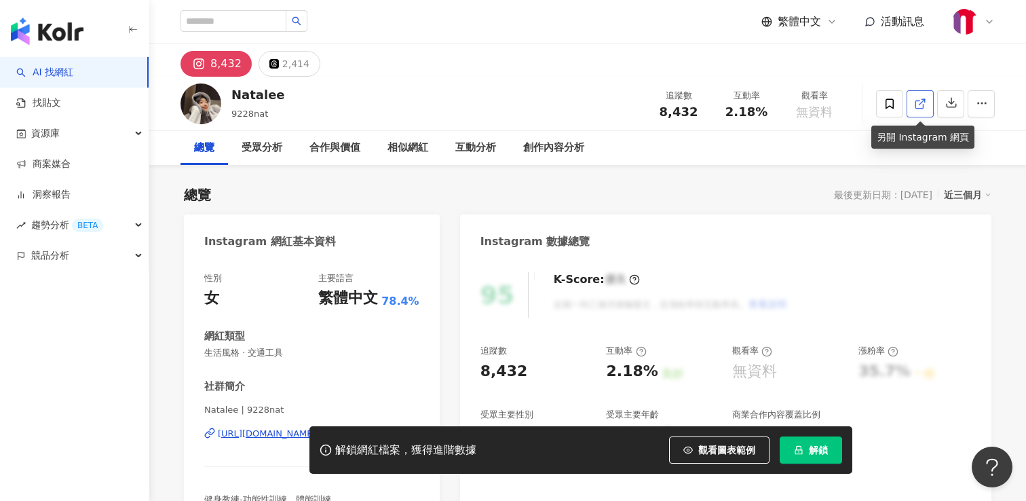
click at [921, 101] on icon at bounding box center [920, 104] width 12 height 12
click at [394, 149] on div "相似網紅" at bounding box center [407, 148] width 41 height 16
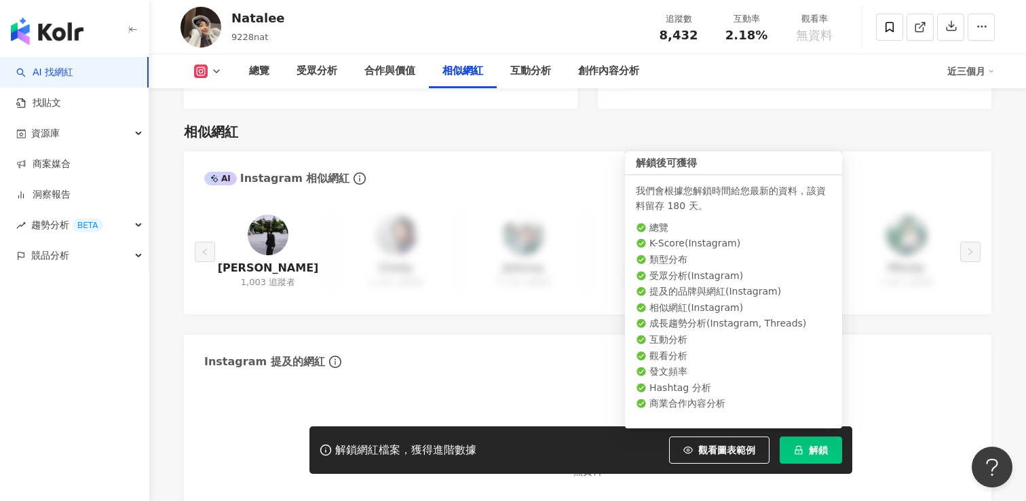
click at [805, 451] on button "解鎖" at bounding box center [811, 449] width 62 height 27
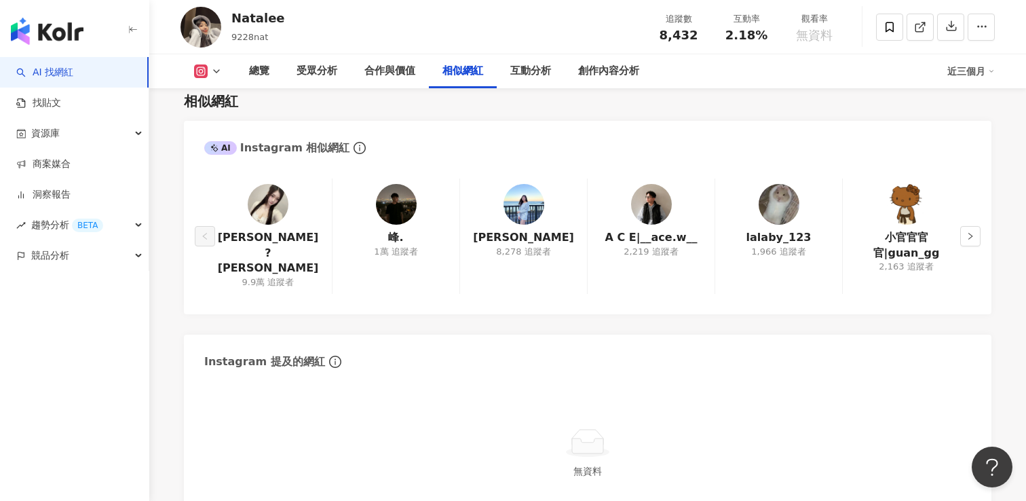
scroll to position [2214, 0]
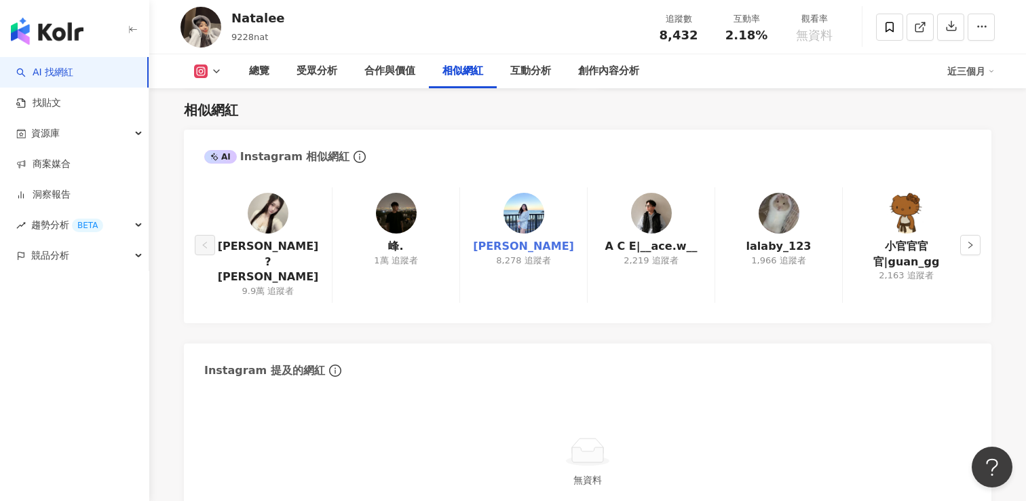
click at [521, 248] on link "[PERSON_NAME]" at bounding box center [523, 246] width 101 height 15
click at [968, 241] on icon "right" at bounding box center [970, 245] width 8 height 8
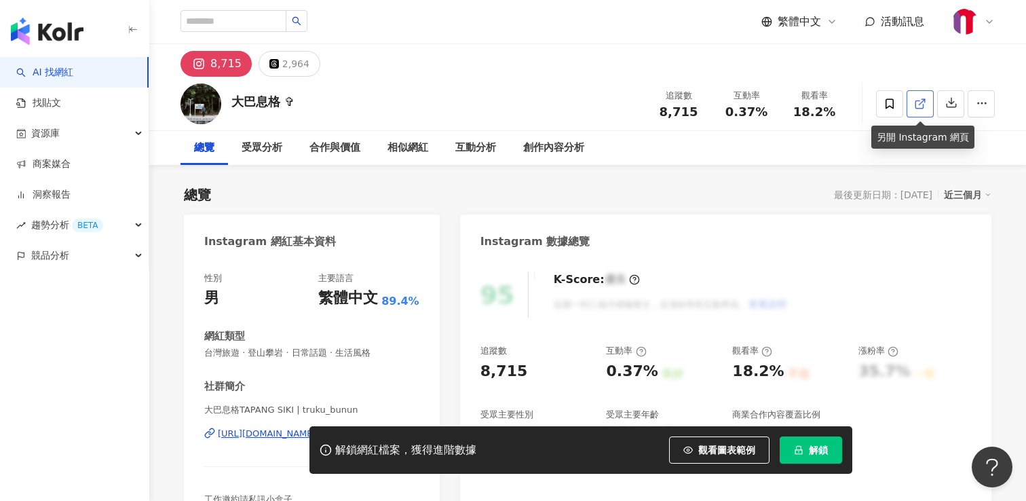
click at [920, 107] on icon at bounding box center [920, 104] width 12 height 12
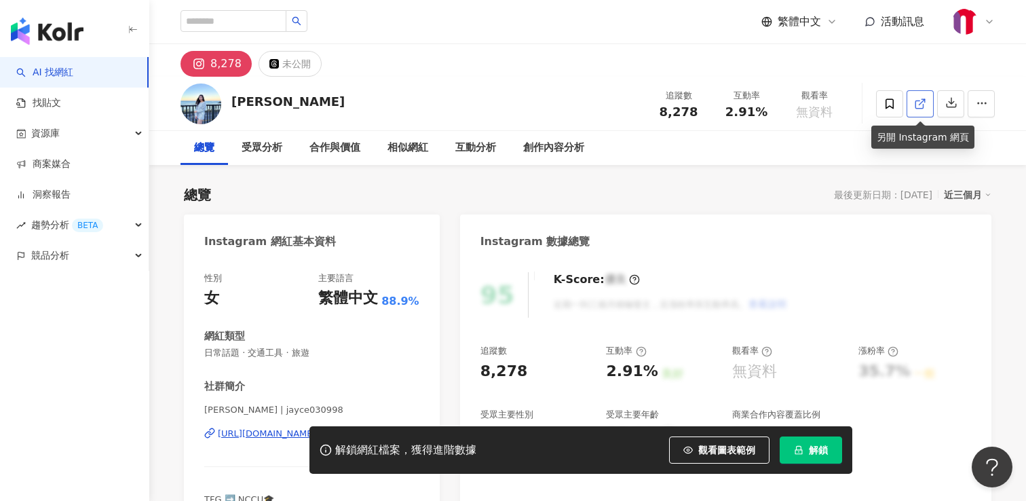
click at [924, 96] on link at bounding box center [920, 103] width 27 height 27
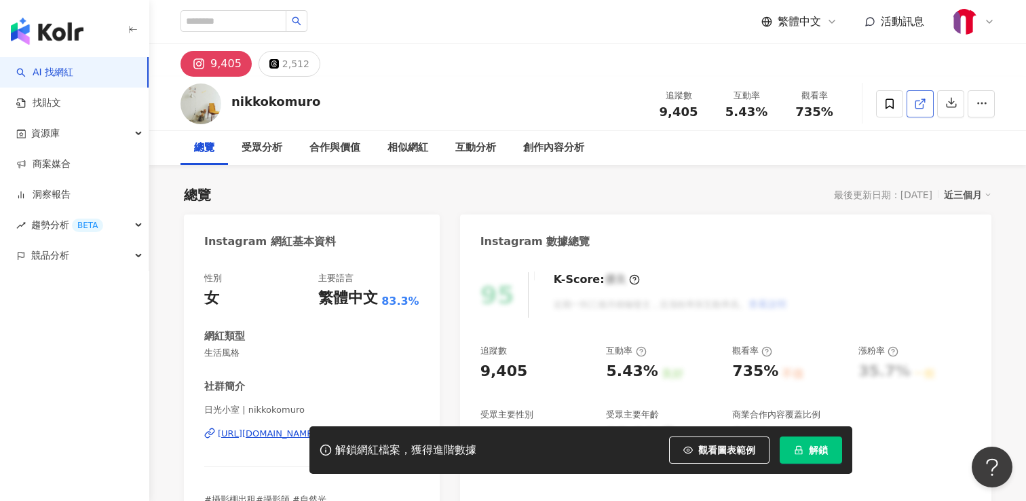
click at [915, 110] on link at bounding box center [920, 103] width 27 height 27
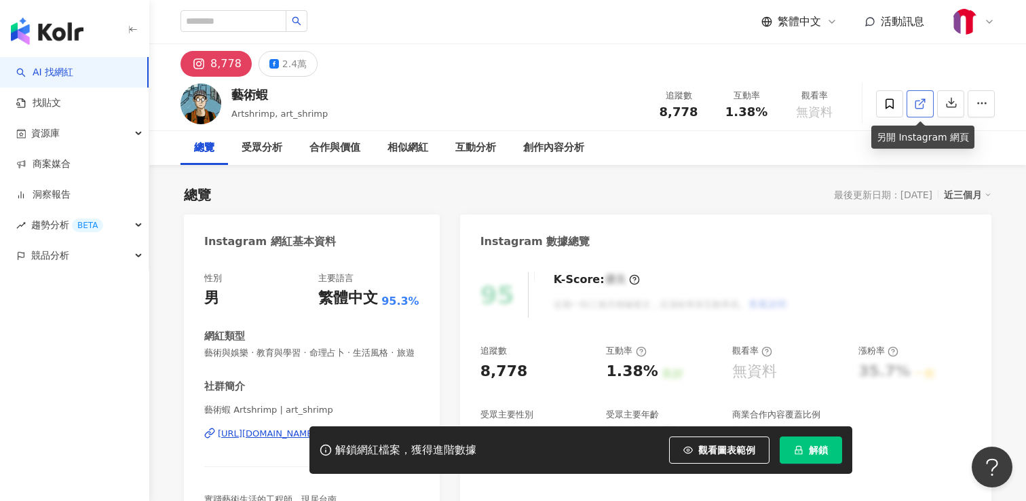
click at [922, 105] on icon at bounding box center [920, 104] width 12 height 12
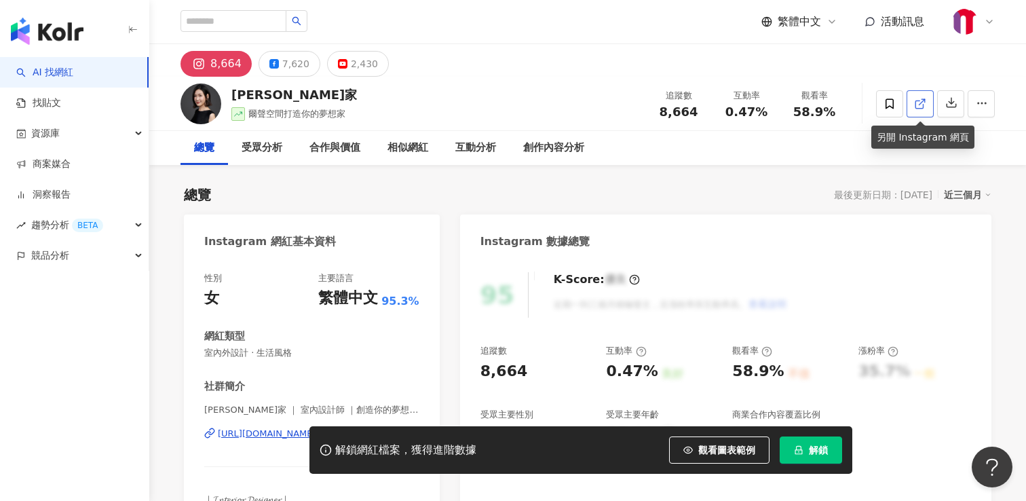
click at [927, 100] on link at bounding box center [920, 103] width 27 height 27
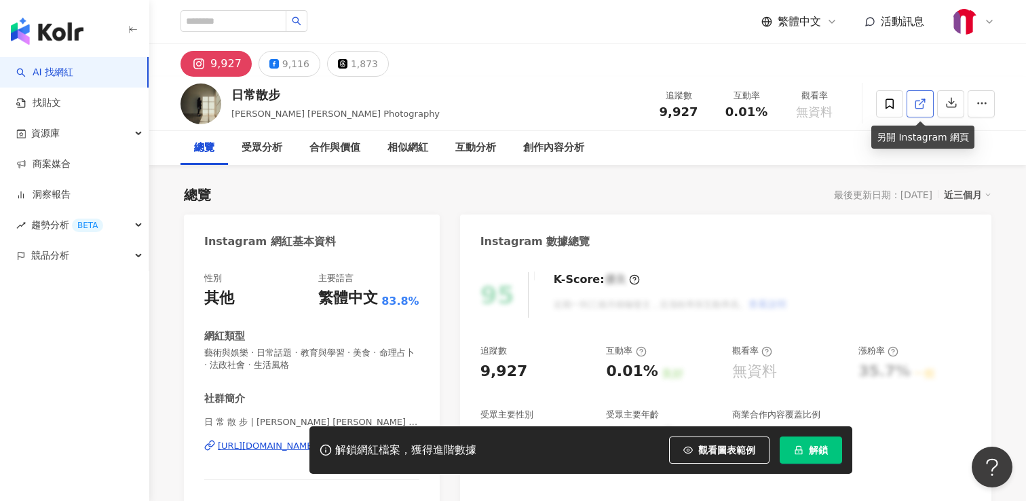
click at [916, 102] on icon at bounding box center [920, 104] width 12 height 12
click at [404, 148] on div "相似網紅" at bounding box center [407, 148] width 41 height 16
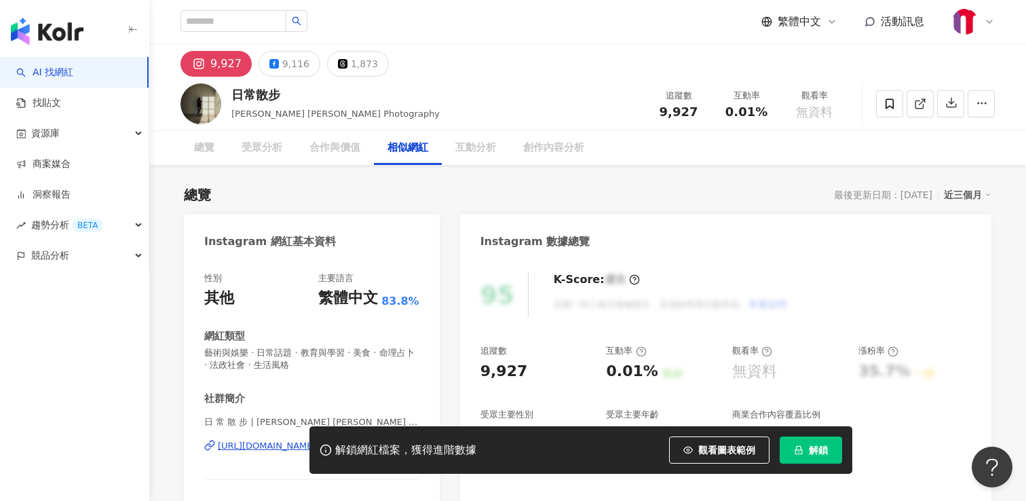
scroll to position [2235, 0]
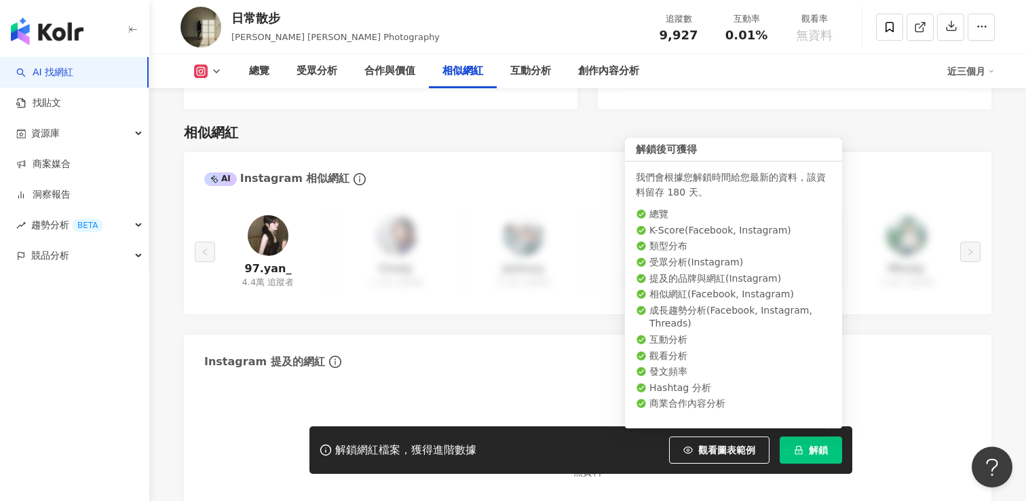
click at [810, 444] on span "解鎖" at bounding box center [818, 449] width 19 height 11
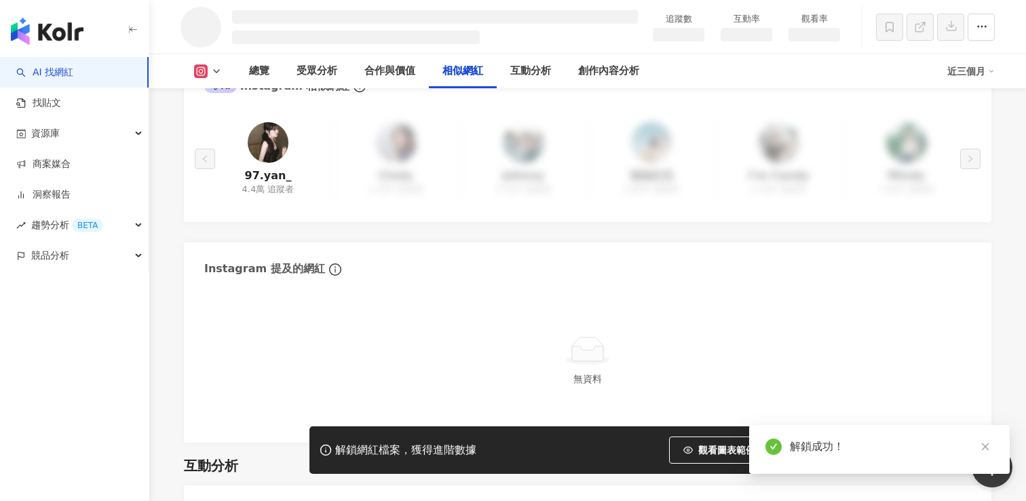
scroll to position [1918, 0]
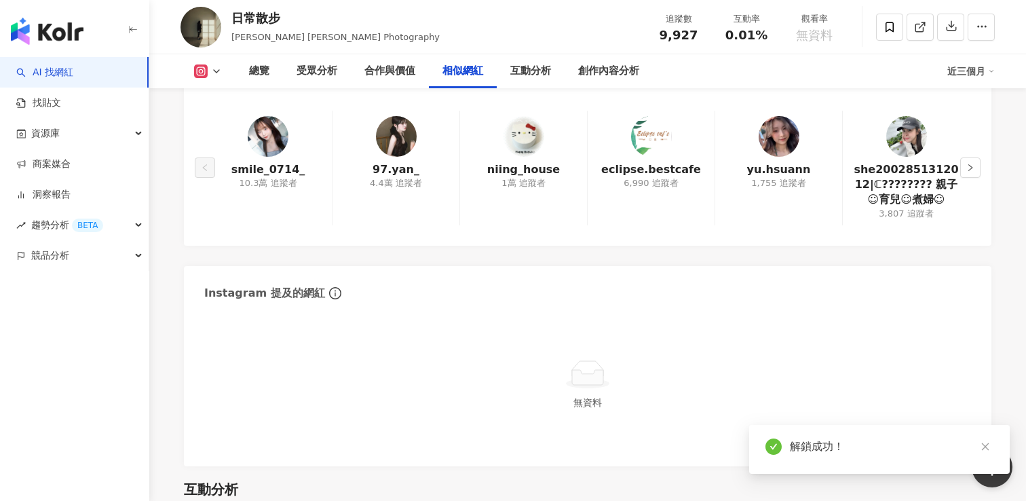
scroll to position [2158, 0]
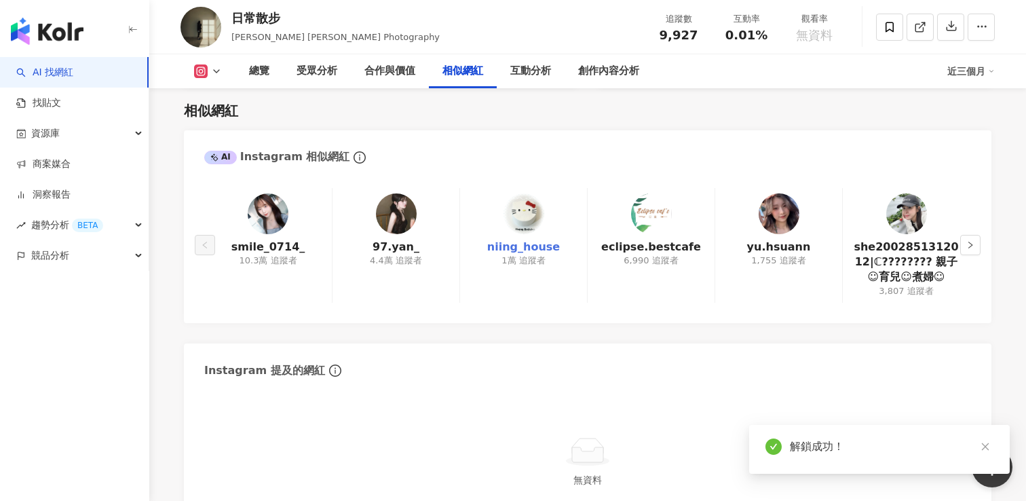
click at [527, 252] on link "niing_house" at bounding box center [523, 247] width 73 height 15
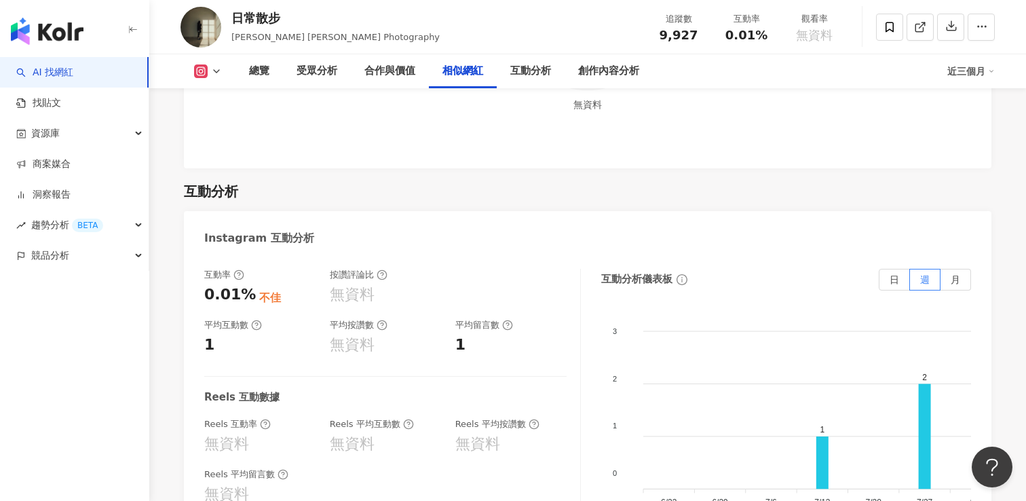
scroll to position [2546, 0]
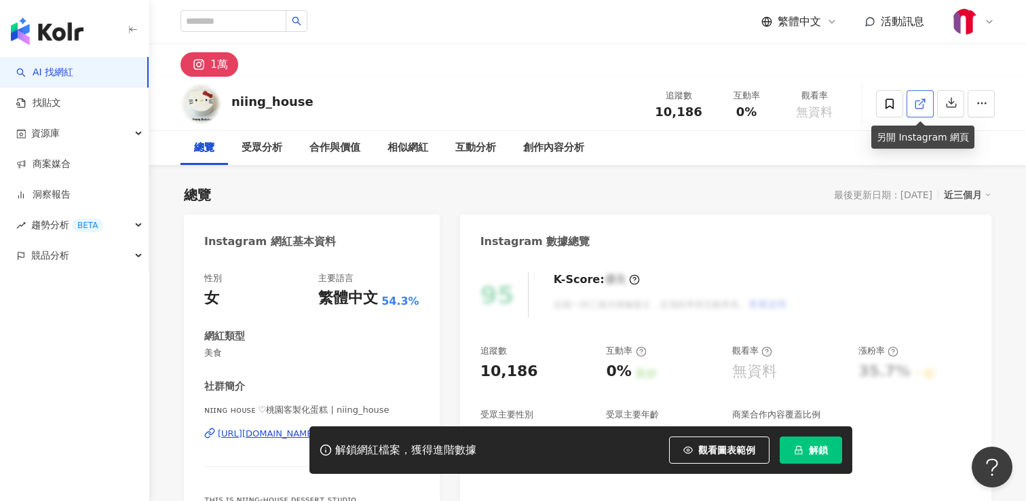
click at [917, 106] on icon at bounding box center [920, 104] width 12 height 12
